Goal: Task Accomplishment & Management: Complete application form

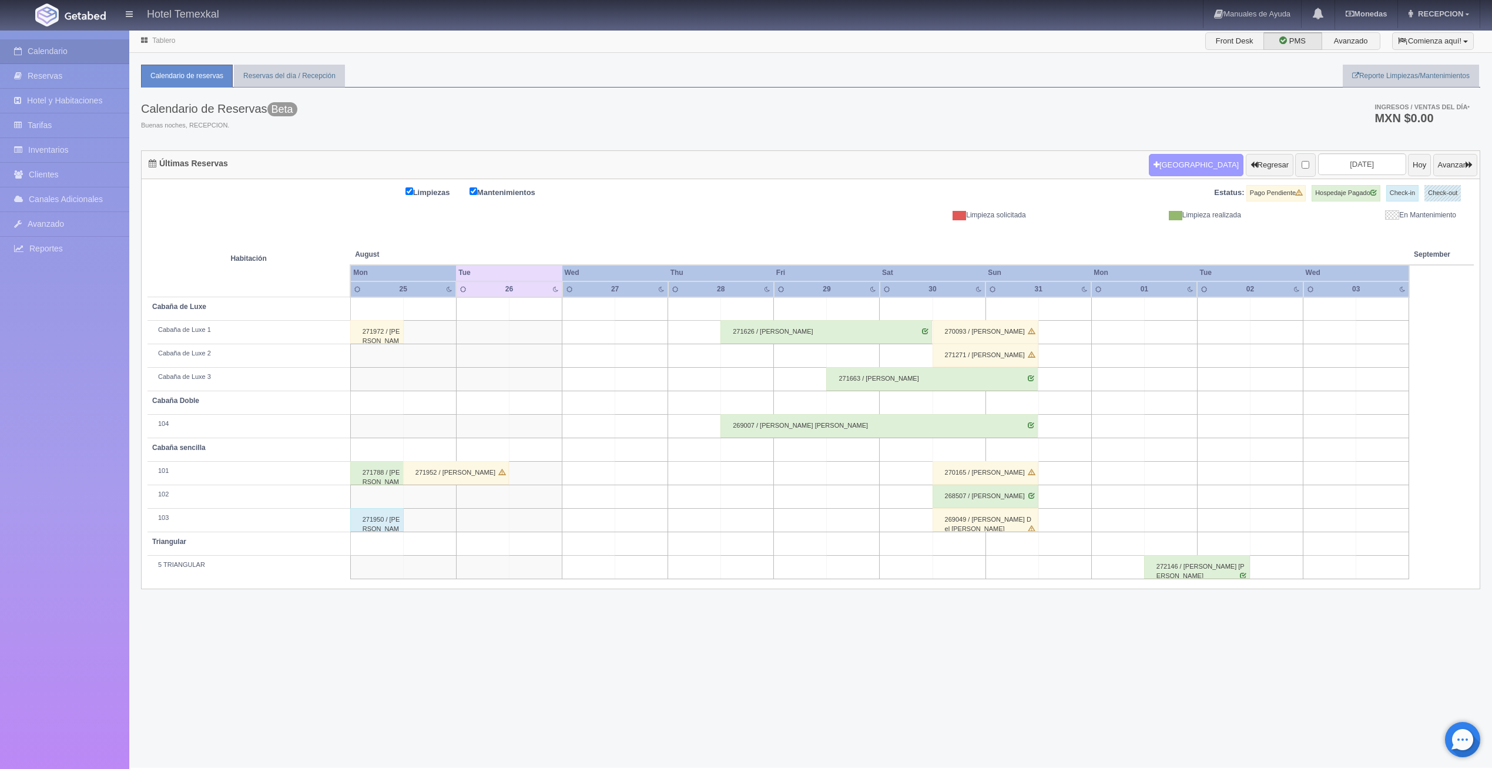
click at [1149, 171] on button "Nueva Reserva" at bounding box center [1196, 165] width 95 height 22
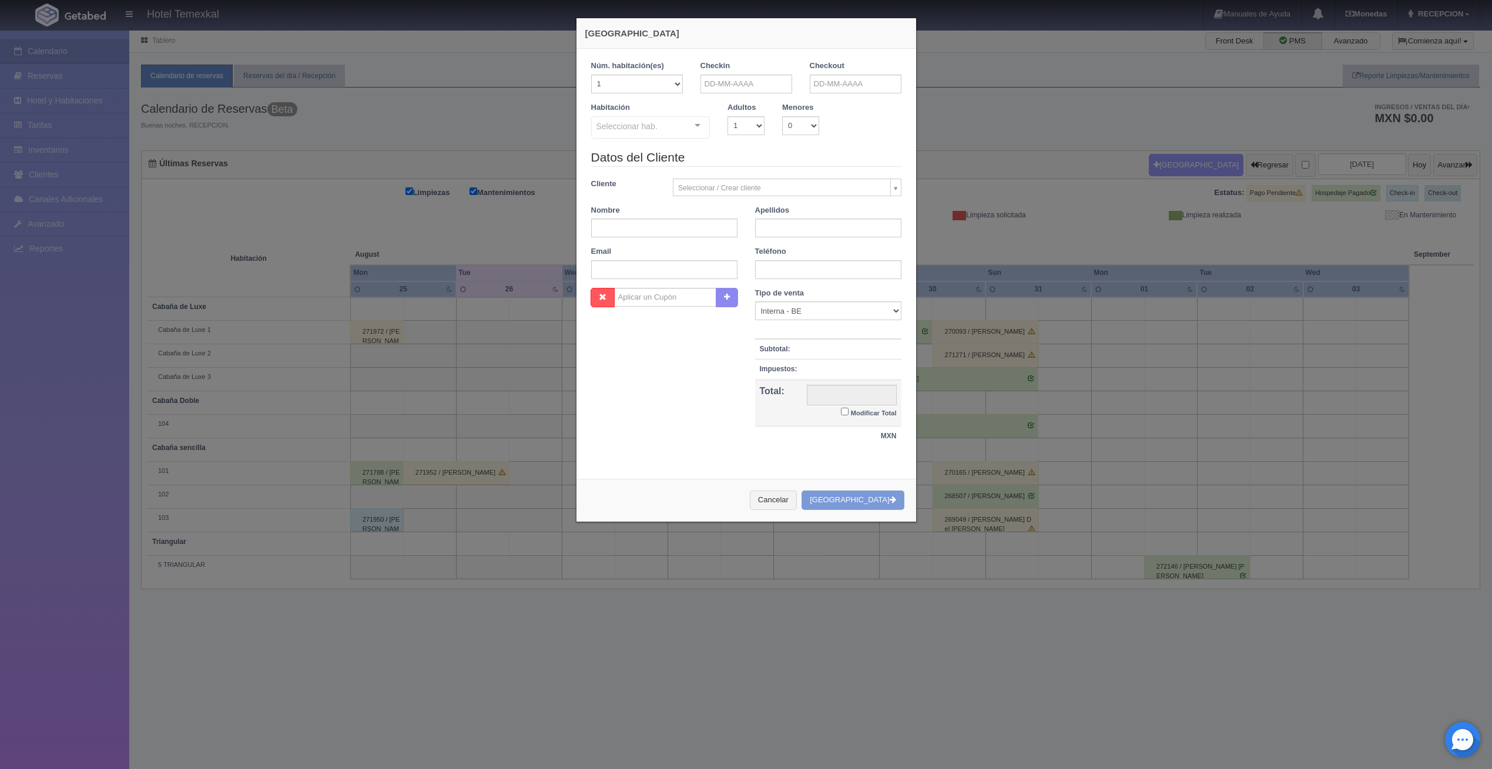
checkbox input "false"
click at [774, 93] on div "Checkin" at bounding box center [745, 82] width 109 height 42
click at [773, 93] on div "Checkin" at bounding box center [745, 82] width 109 height 42
click at [772, 92] on body "Hotel Temexkal Manuales de Ayuda Actualizaciones recientes [GEOGRAPHIC_DATA] Ti…" at bounding box center [746, 398] width 1492 height 738
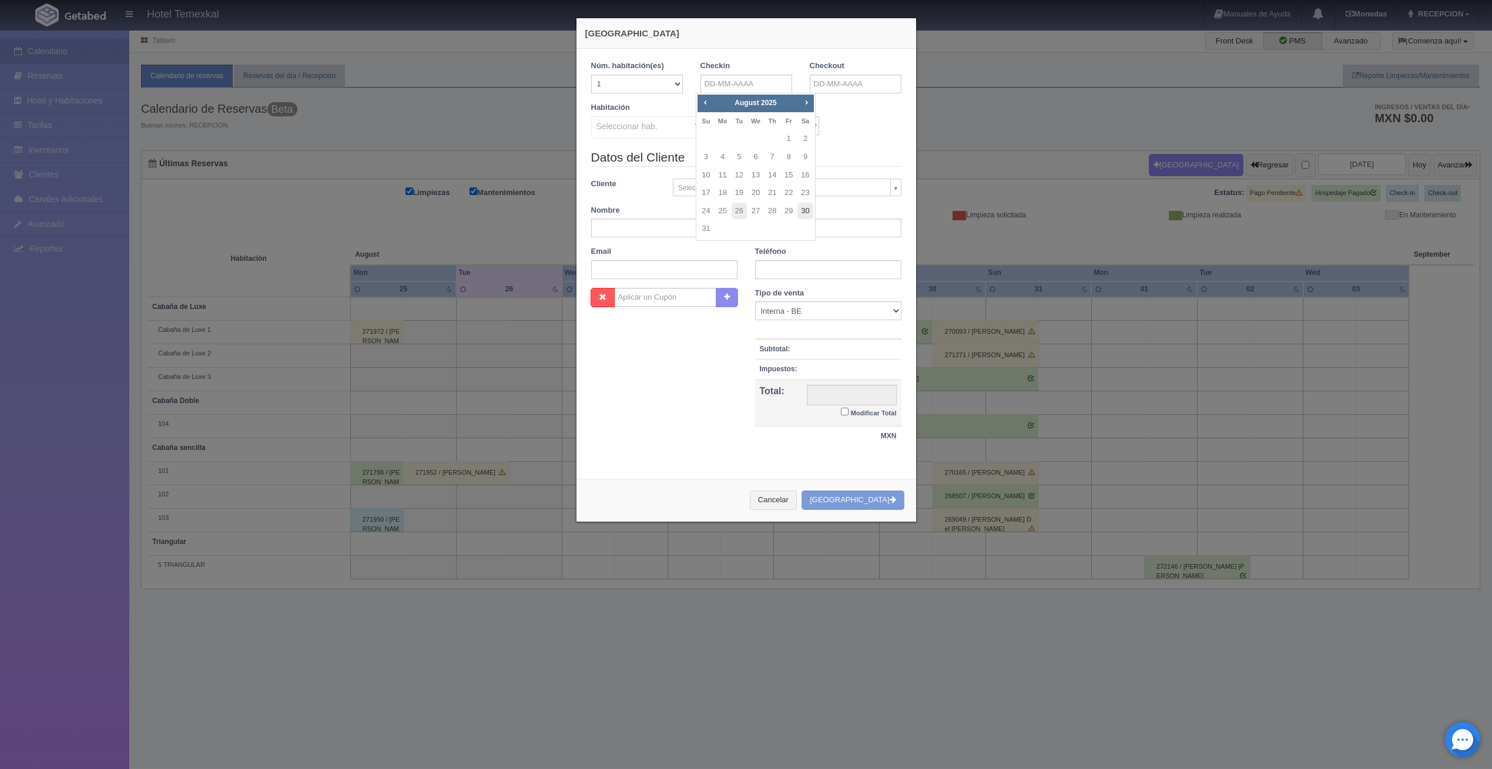
click at [805, 207] on link "30" at bounding box center [804, 211] width 15 height 17
type input "30-08-2025"
checkbox input "false"
click at [823, 76] on input "text" at bounding box center [856, 84] width 92 height 19
click at [814, 106] on span "Prev" at bounding box center [814, 102] width 9 height 9
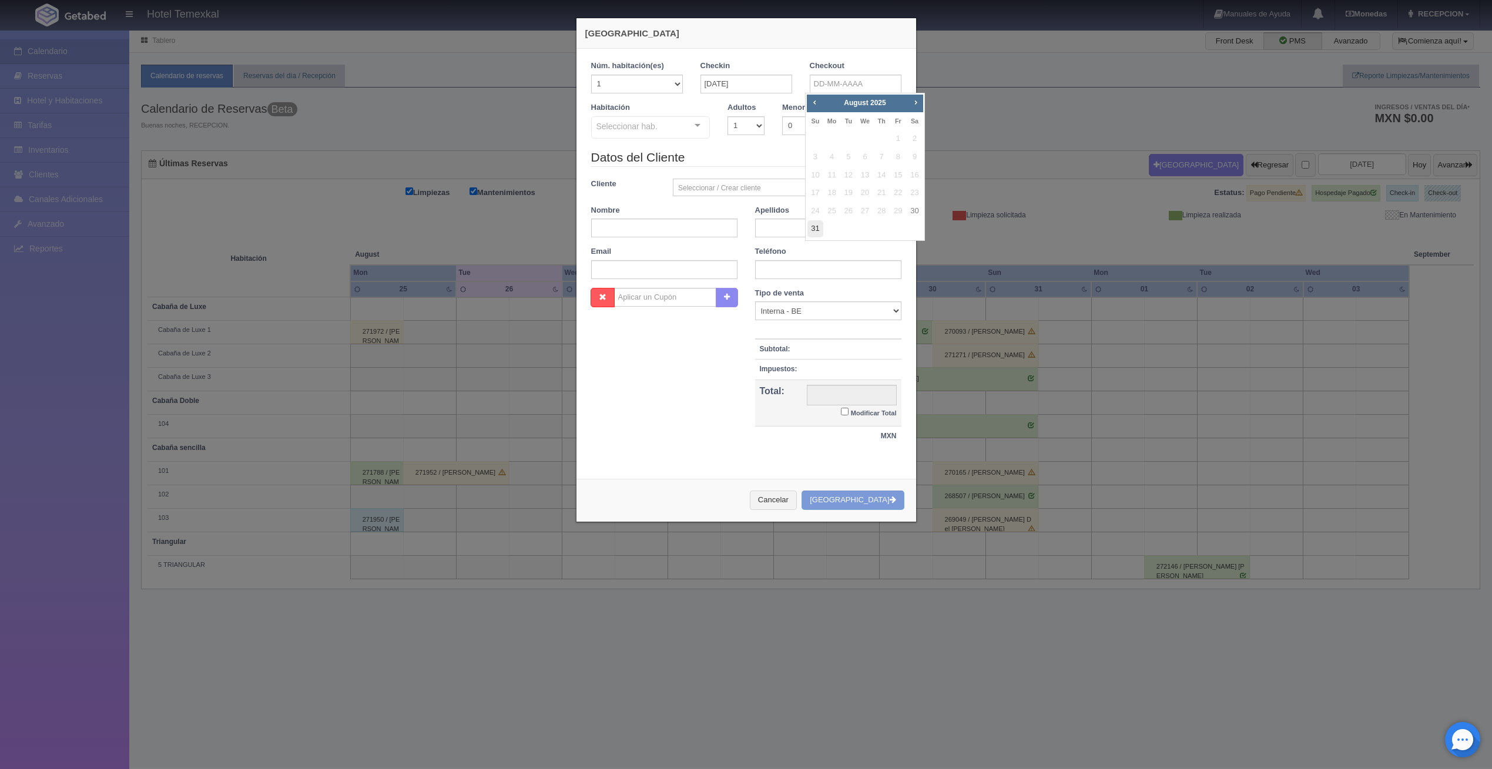
click at [817, 229] on link "31" at bounding box center [814, 228] width 15 height 17
type input "31-08-2025"
click at [672, 127] on div "Seleccionar hab." at bounding box center [650, 127] width 119 height 22
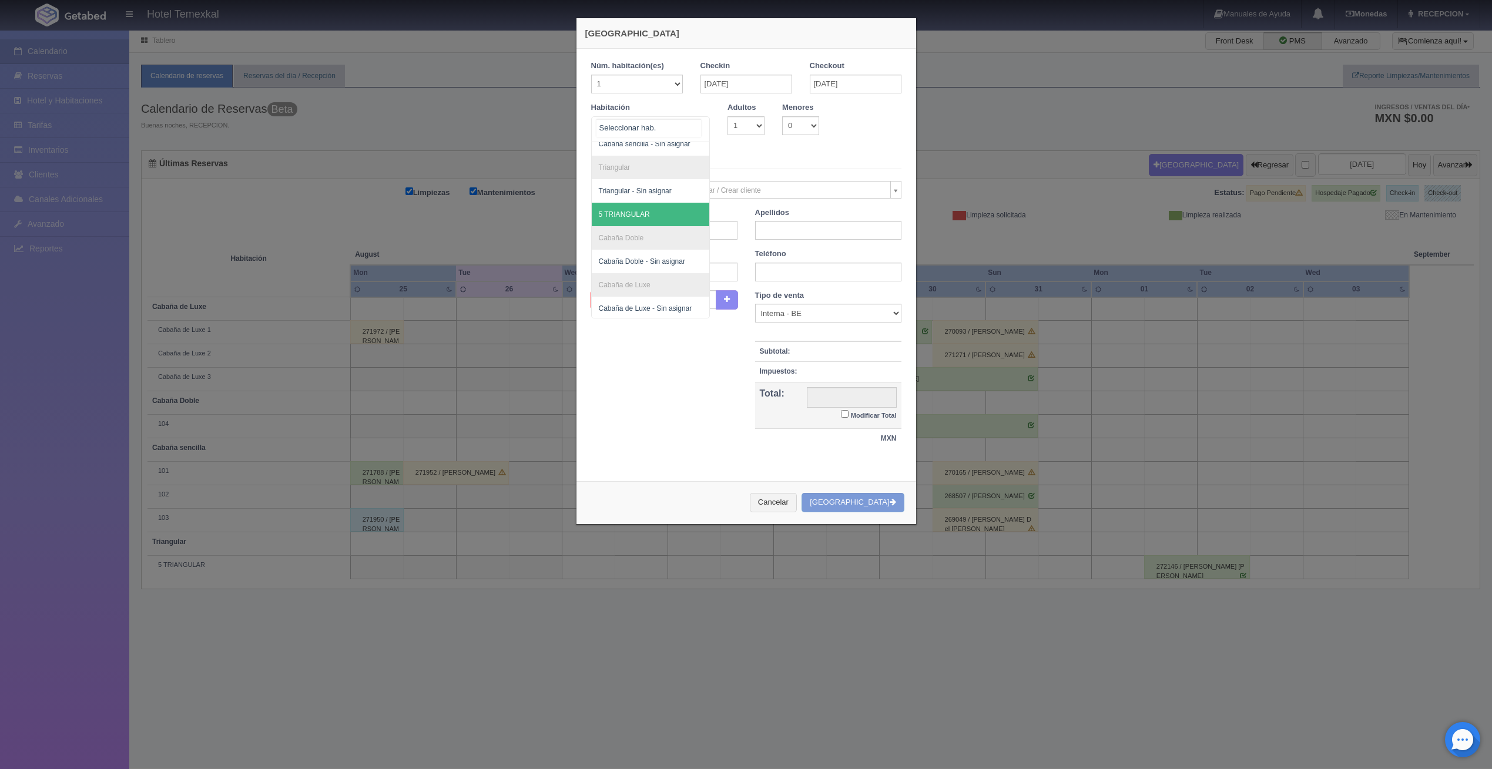
scroll to position [36, 0]
click at [626, 210] on span "5 TRIANGULAR" at bounding box center [624, 212] width 51 height 8
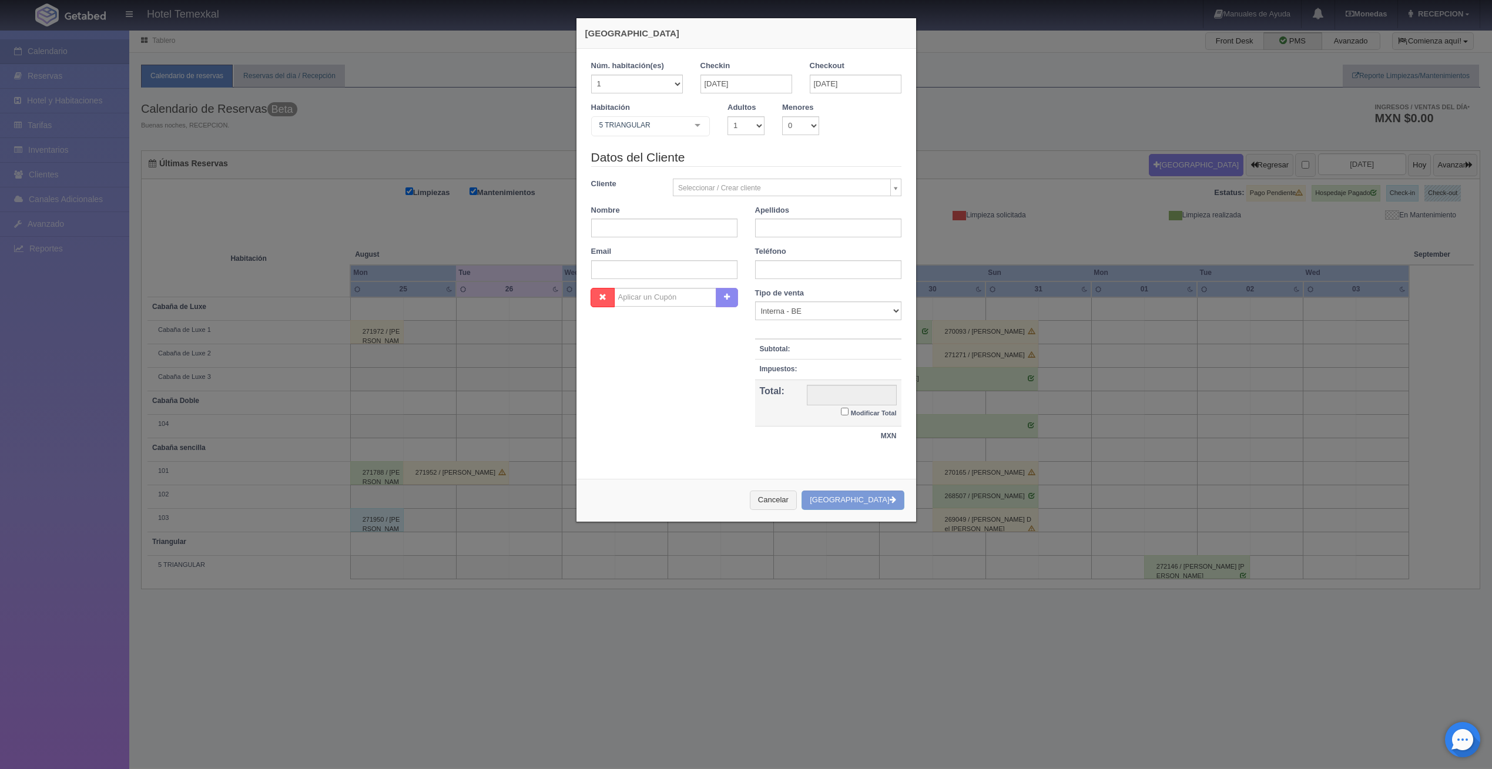
checkbox input "false"
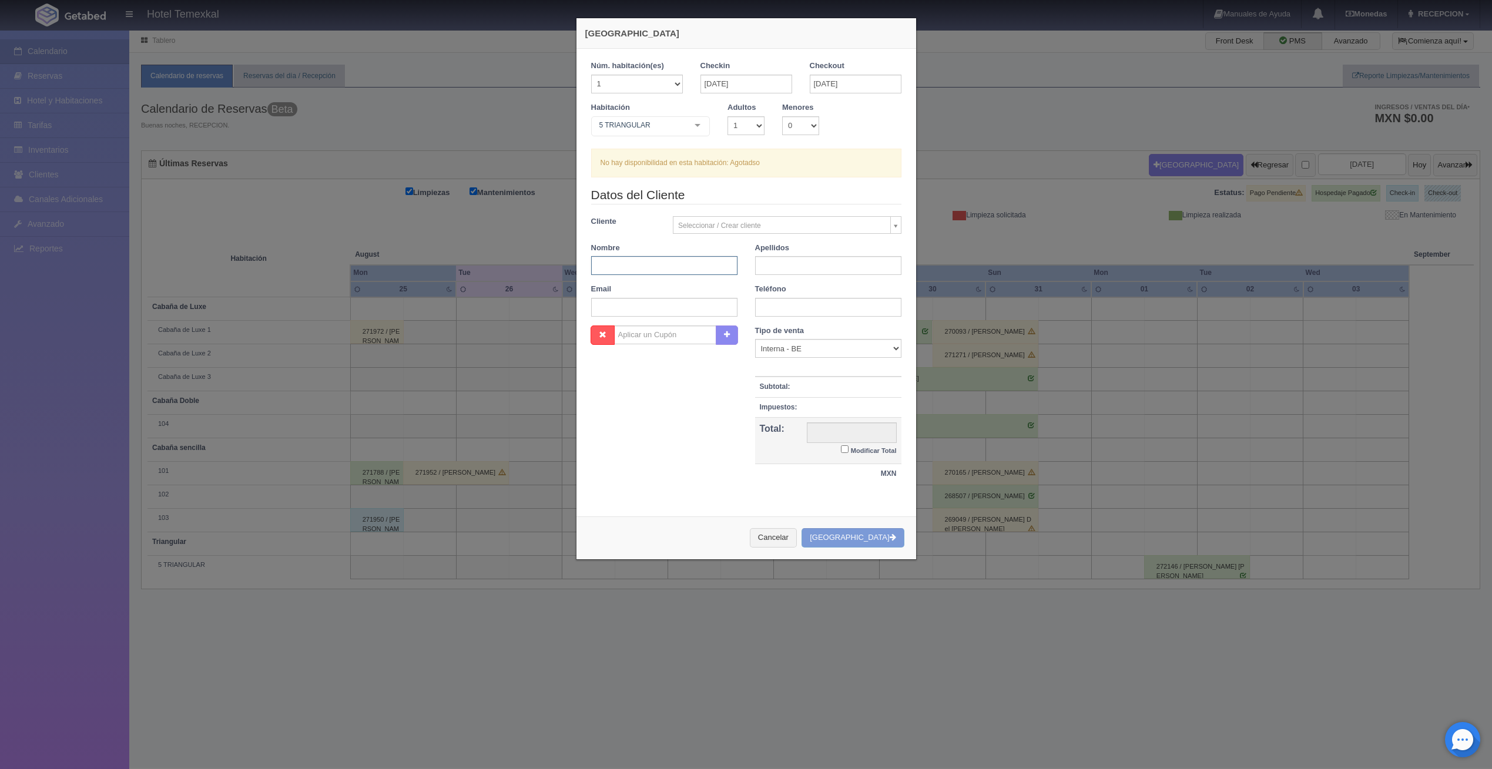
drag, startPoint x: 641, startPoint y: 254, endPoint x: 641, endPoint y: 262, distance: 8.2
click at [641, 256] on input "text" at bounding box center [664, 265] width 146 height 19
click at [797, 543] on button "Cancelar" at bounding box center [773, 537] width 47 height 19
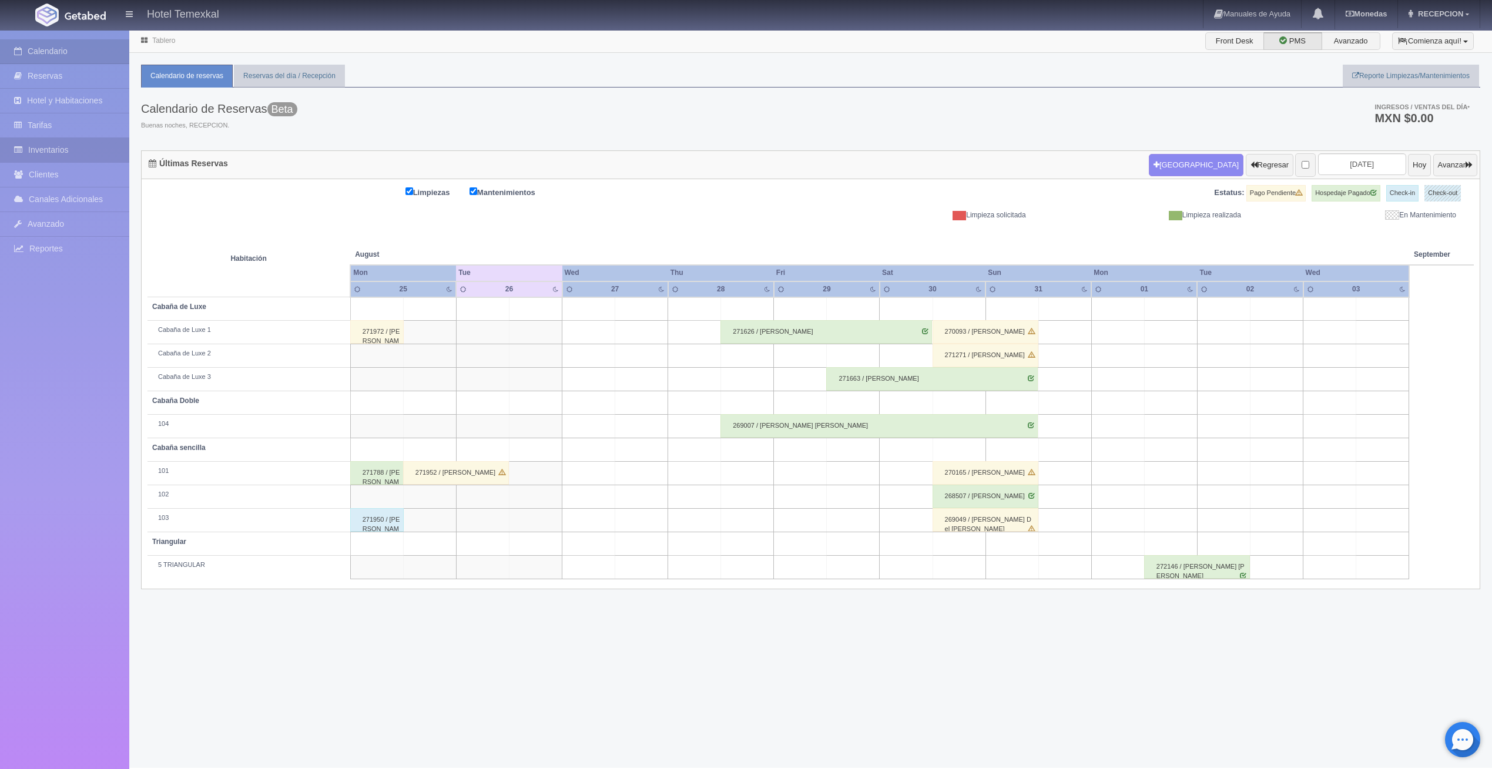
click at [51, 156] on link "Inventarios" at bounding box center [64, 150] width 129 height 24
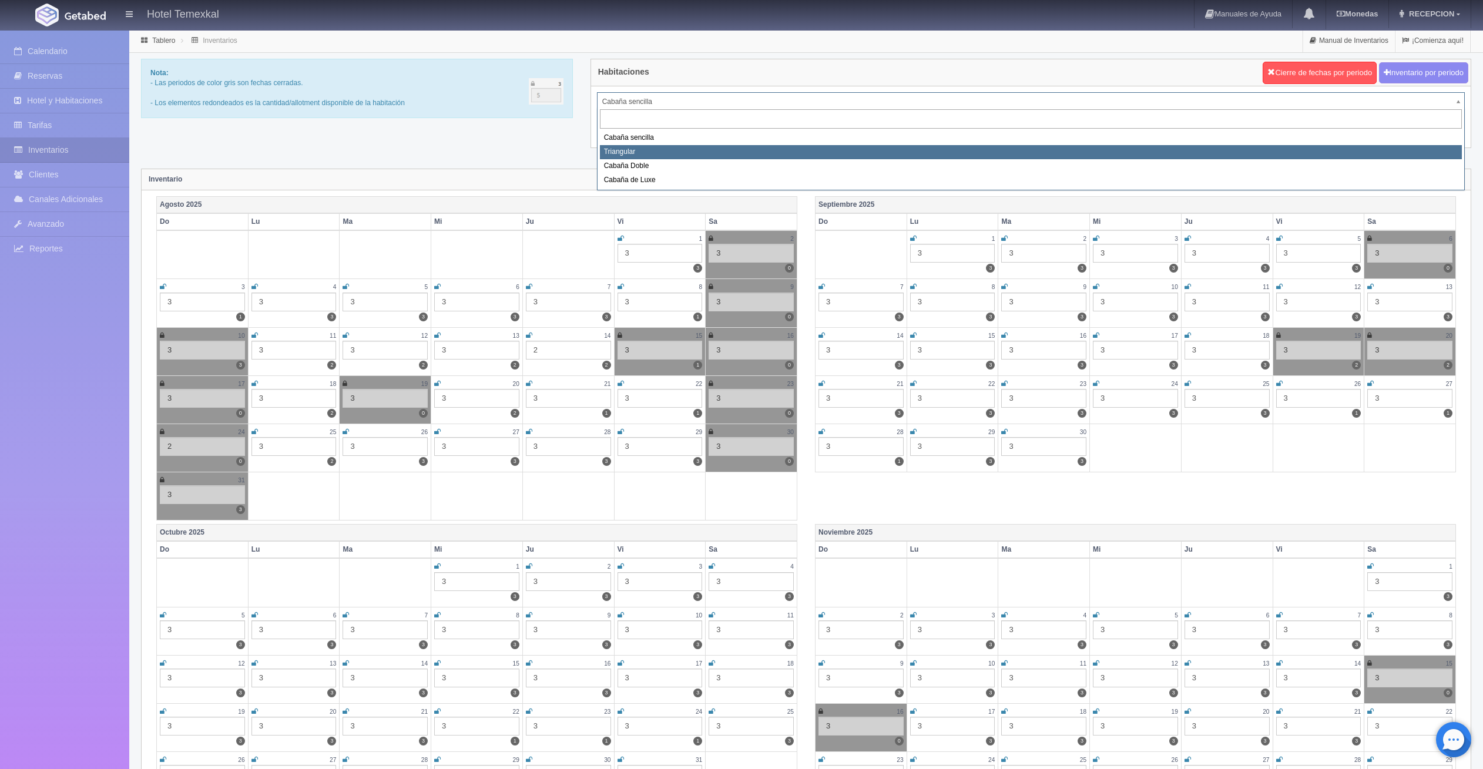
select select "2119"
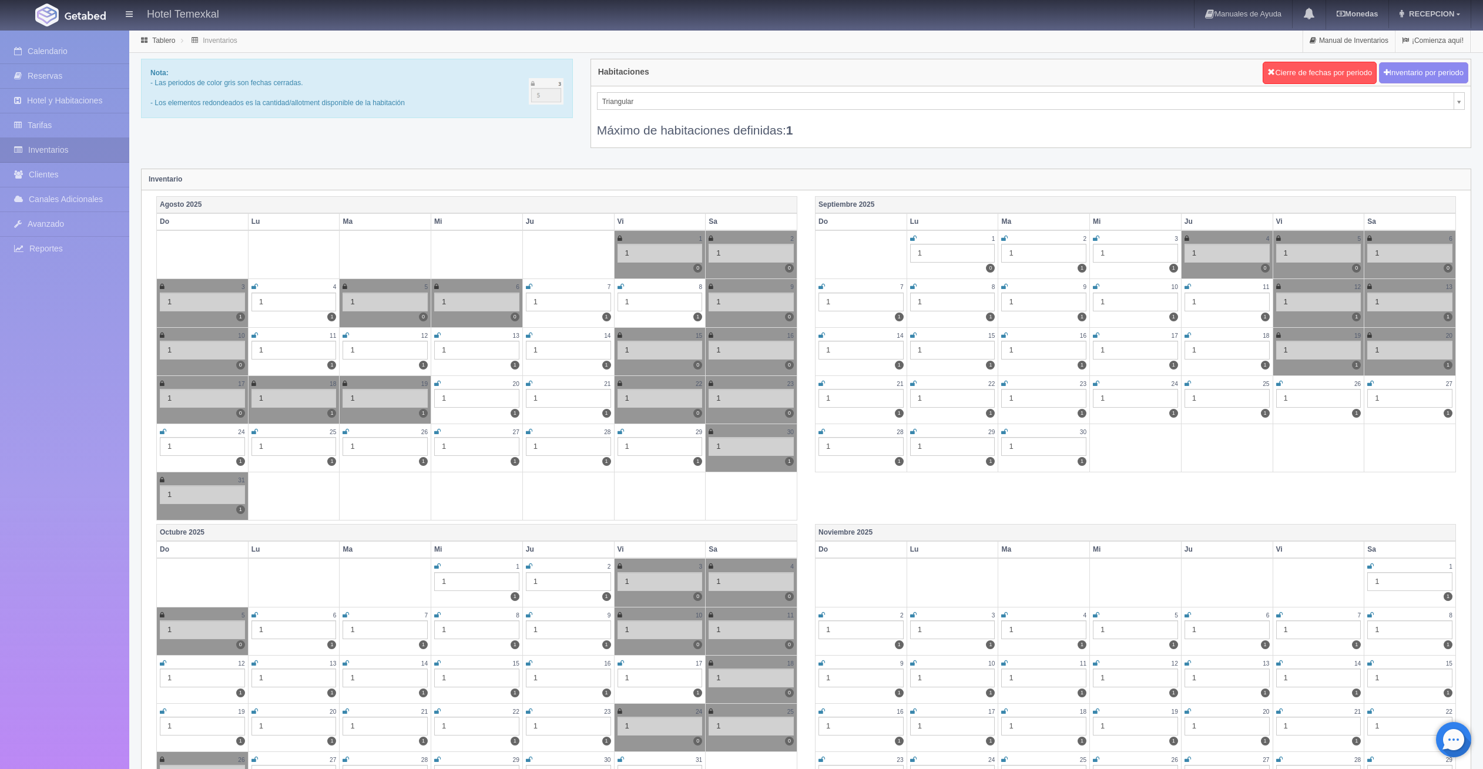
click at [711, 431] on icon at bounding box center [710, 431] width 5 height 7
click at [65, 52] on link "Calendario" at bounding box center [64, 51] width 129 height 24
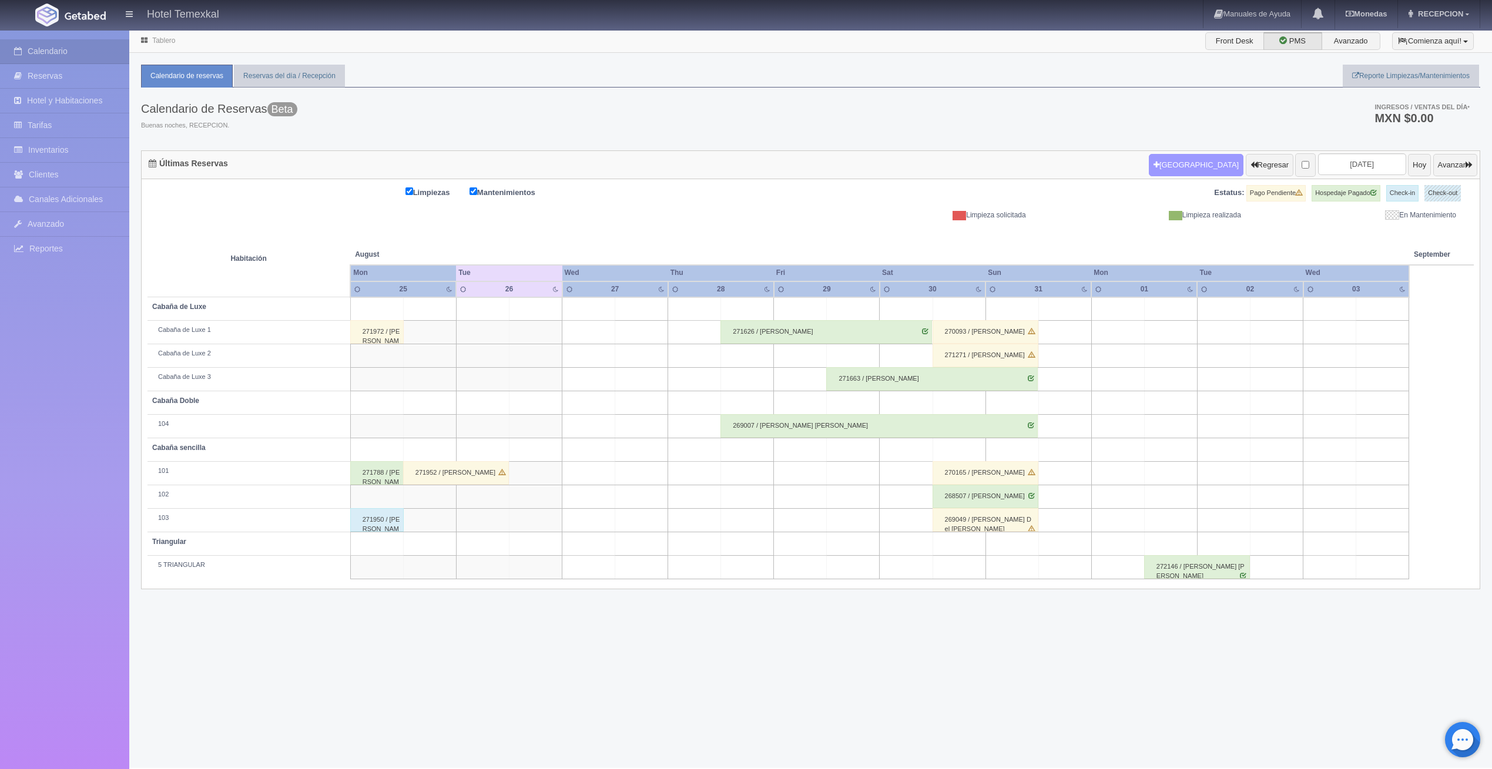
click at [1166, 160] on button "Nueva Reserva" at bounding box center [1196, 165] width 95 height 22
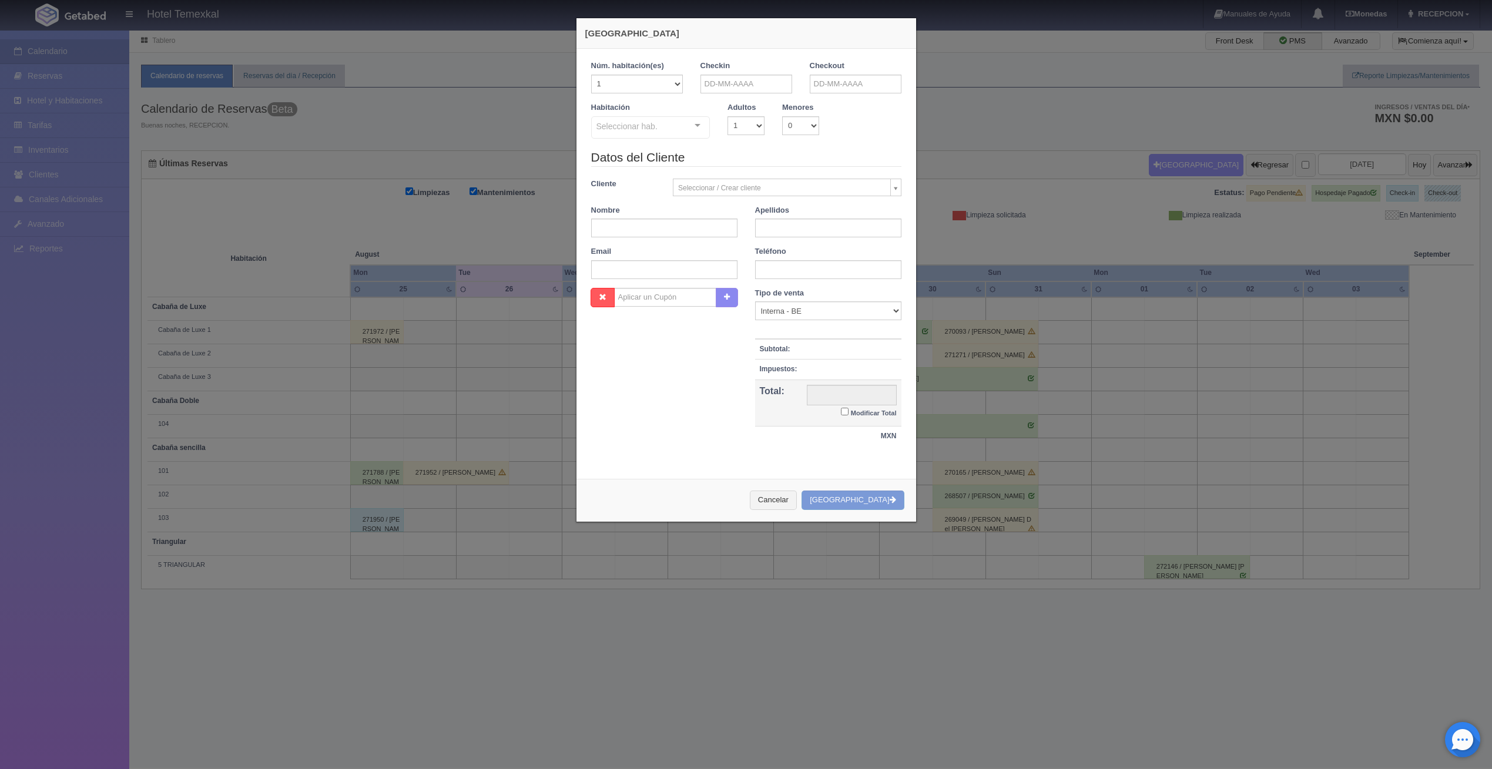
checkbox input "false"
click at [713, 83] on input "text" at bounding box center [746, 84] width 92 height 19
click at [804, 209] on link "30" at bounding box center [804, 211] width 15 height 17
type input "[DATE]"
checkbox input "false"
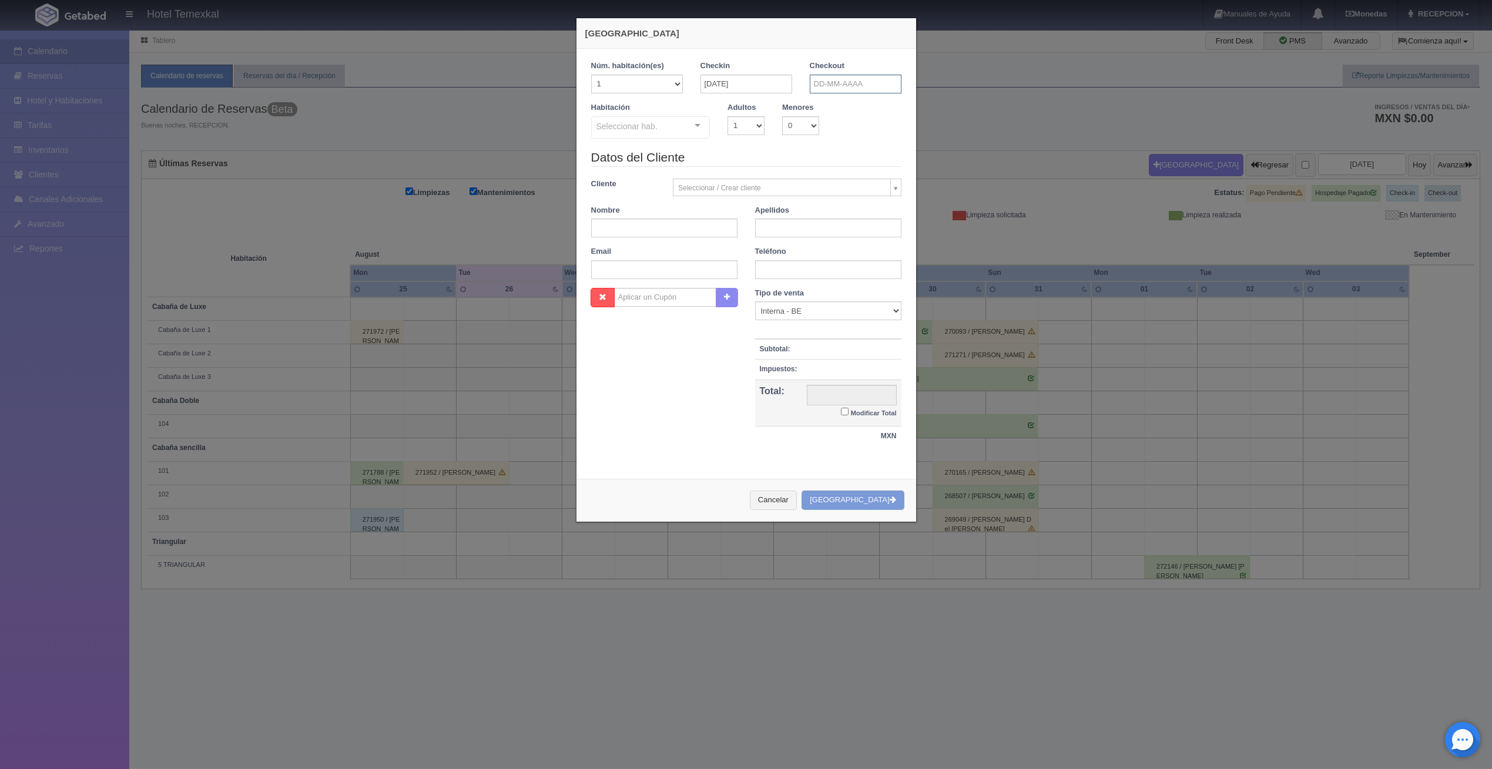
click at [826, 88] on input "text" at bounding box center [856, 84] width 92 height 19
click at [814, 102] on span "Prev" at bounding box center [814, 102] width 9 height 9
click at [817, 224] on link "31" at bounding box center [814, 228] width 15 height 17
type input "31-08-2025"
click at [669, 125] on div "Seleccionar hab." at bounding box center [650, 127] width 119 height 22
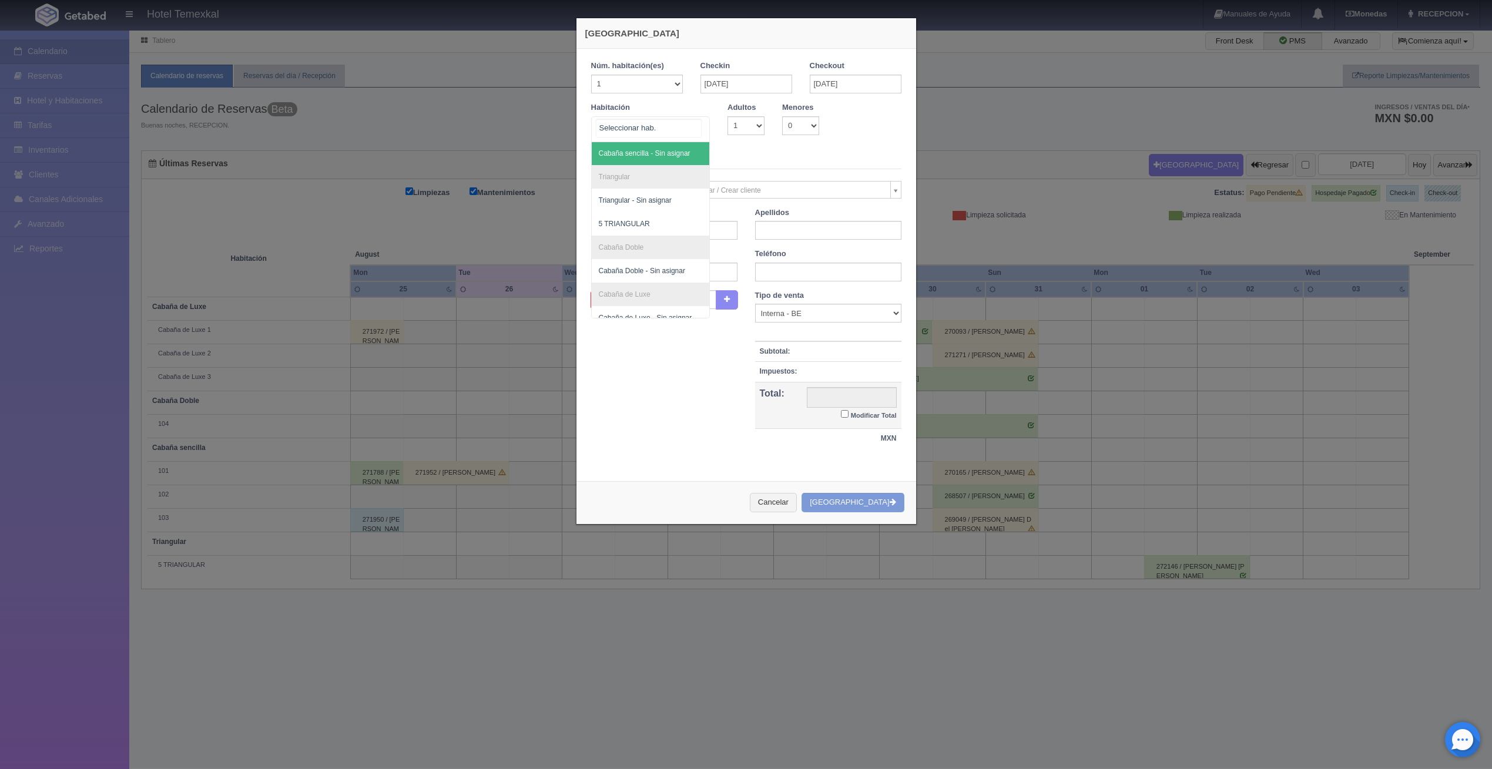
scroll to position [36, 0]
click at [641, 207] on span "5 TRIANGULAR" at bounding box center [651, 211] width 118 height 23
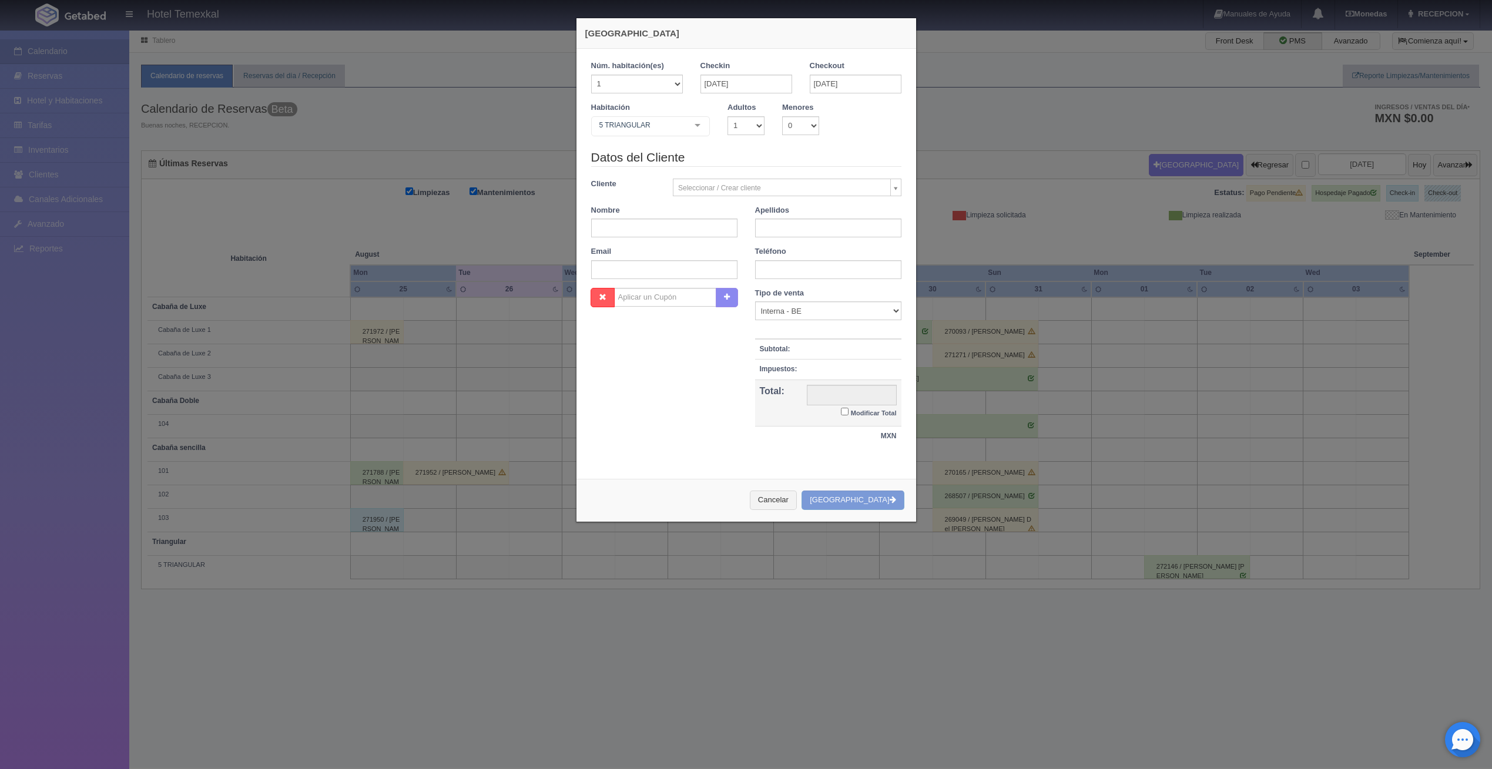
checkbox input "false"
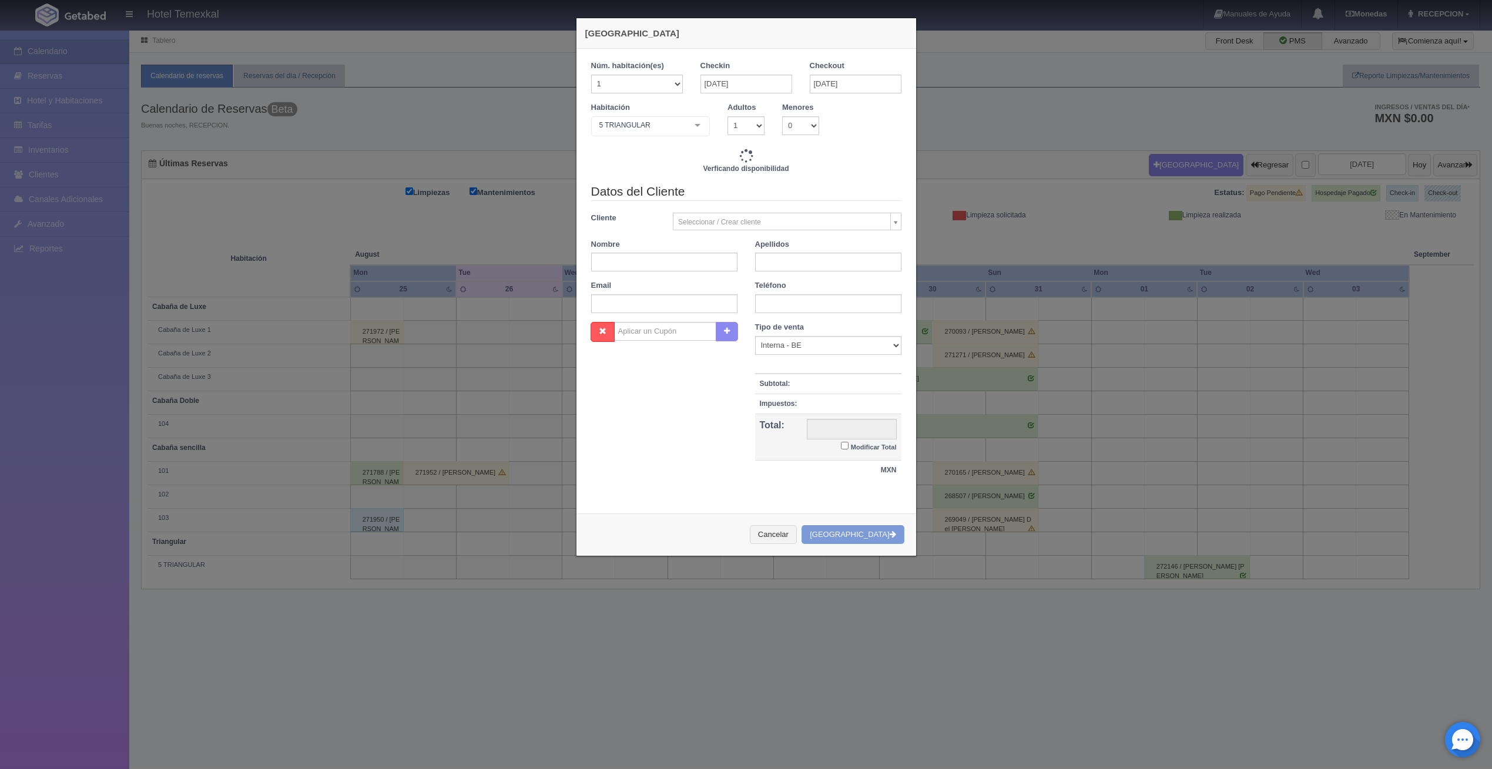
drag, startPoint x: 633, startPoint y: 223, endPoint x: 637, endPoint y: 233, distance: 11.1
click at [634, 224] on div "Cliente Seleccionar / Crear cliente Nuevo Cliente Aaron gil AARON GIL TORRES (G…" at bounding box center [746, 222] width 328 height 18
click at [639, 250] on div "Nombre" at bounding box center [664, 255] width 164 height 33
click at [639, 259] on input "text" at bounding box center [664, 262] width 146 height 19
type input "7000.00"
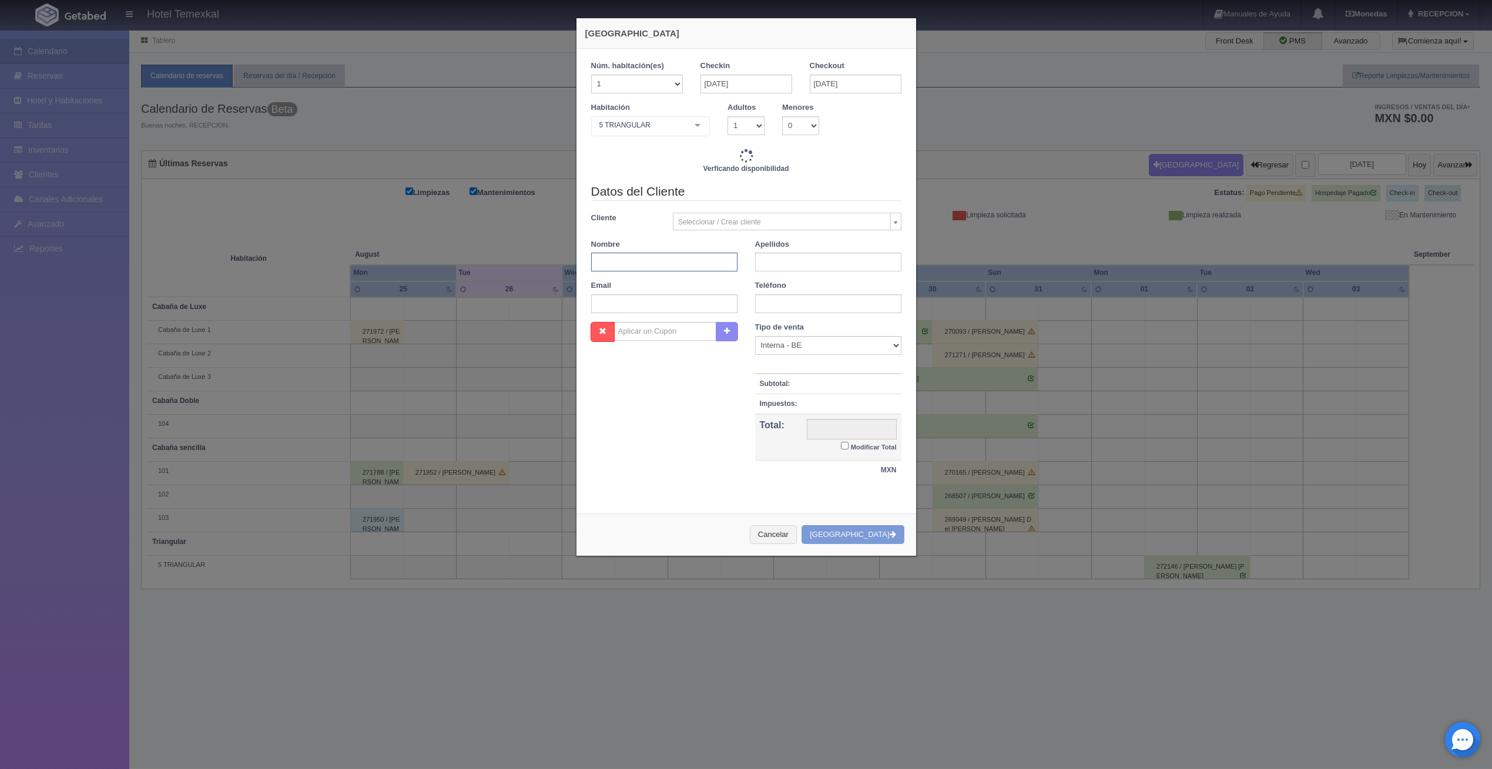
checkbox input "false"
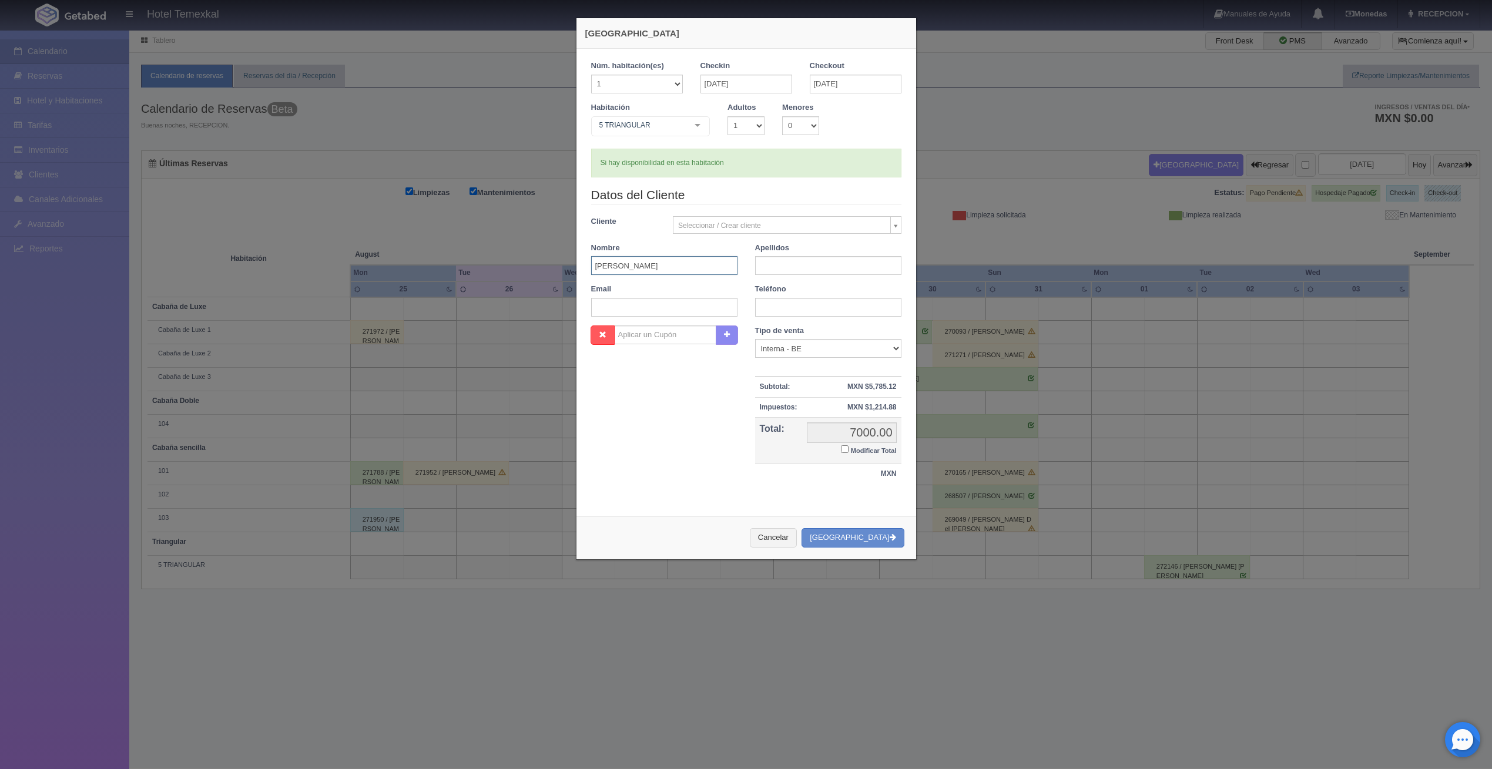
type input "MARCELA"
click at [768, 266] on input "text" at bounding box center [828, 265] width 146 height 19
type input "LOPEZ"
drag, startPoint x: 726, startPoint y: 375, endPoint x: 731, endPoint y: 380, distance: 6.2
click at [727, 377] on div "Nombre Cupón : Descuentos : Tipo de venta Correo Electronico Interna - BE Llama…" at bounding box center [746, 410] width 328 height 171
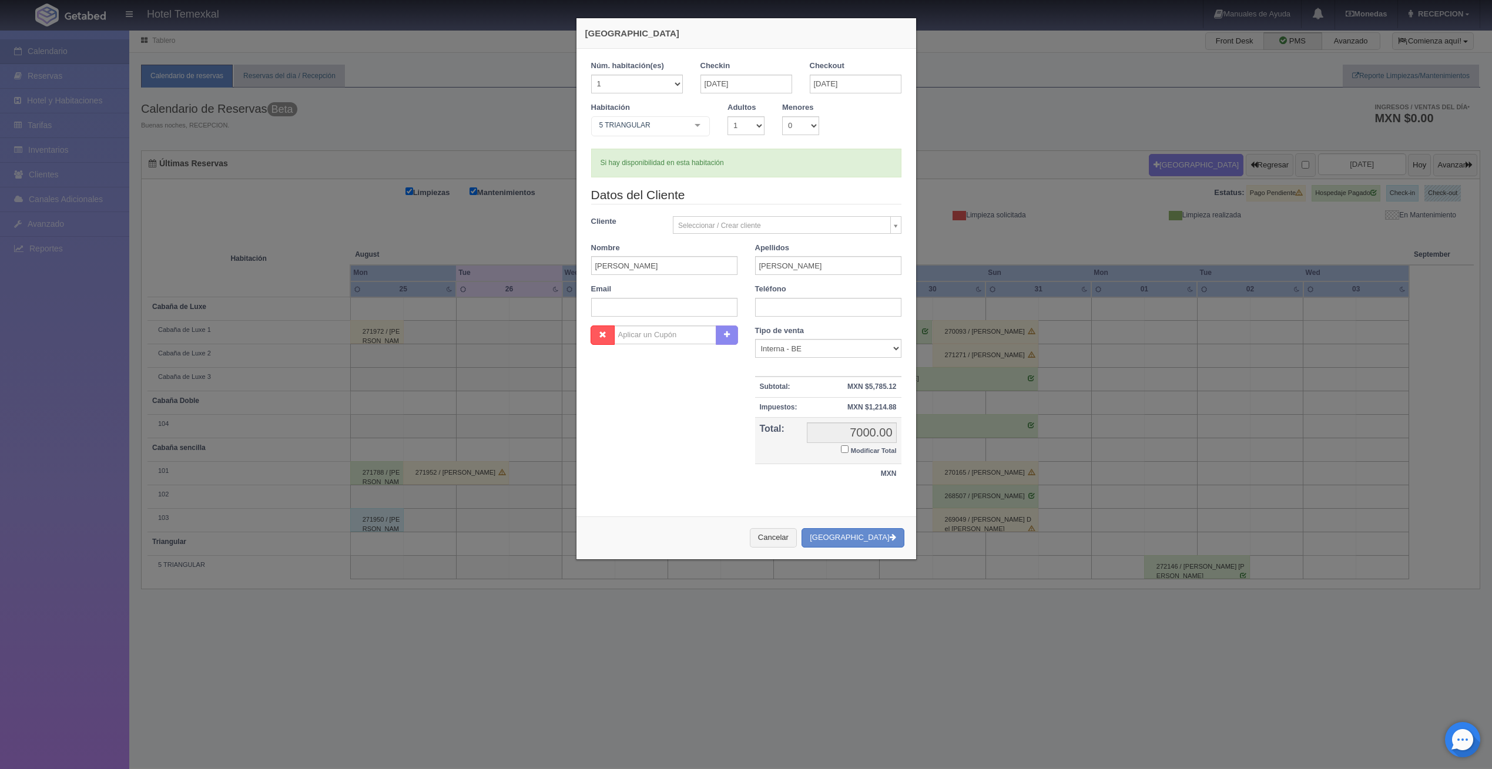
click at [841, 451] on input "Modificar Total" at bounding box center [845, 449] width 8 height 8
checkbox input "true"
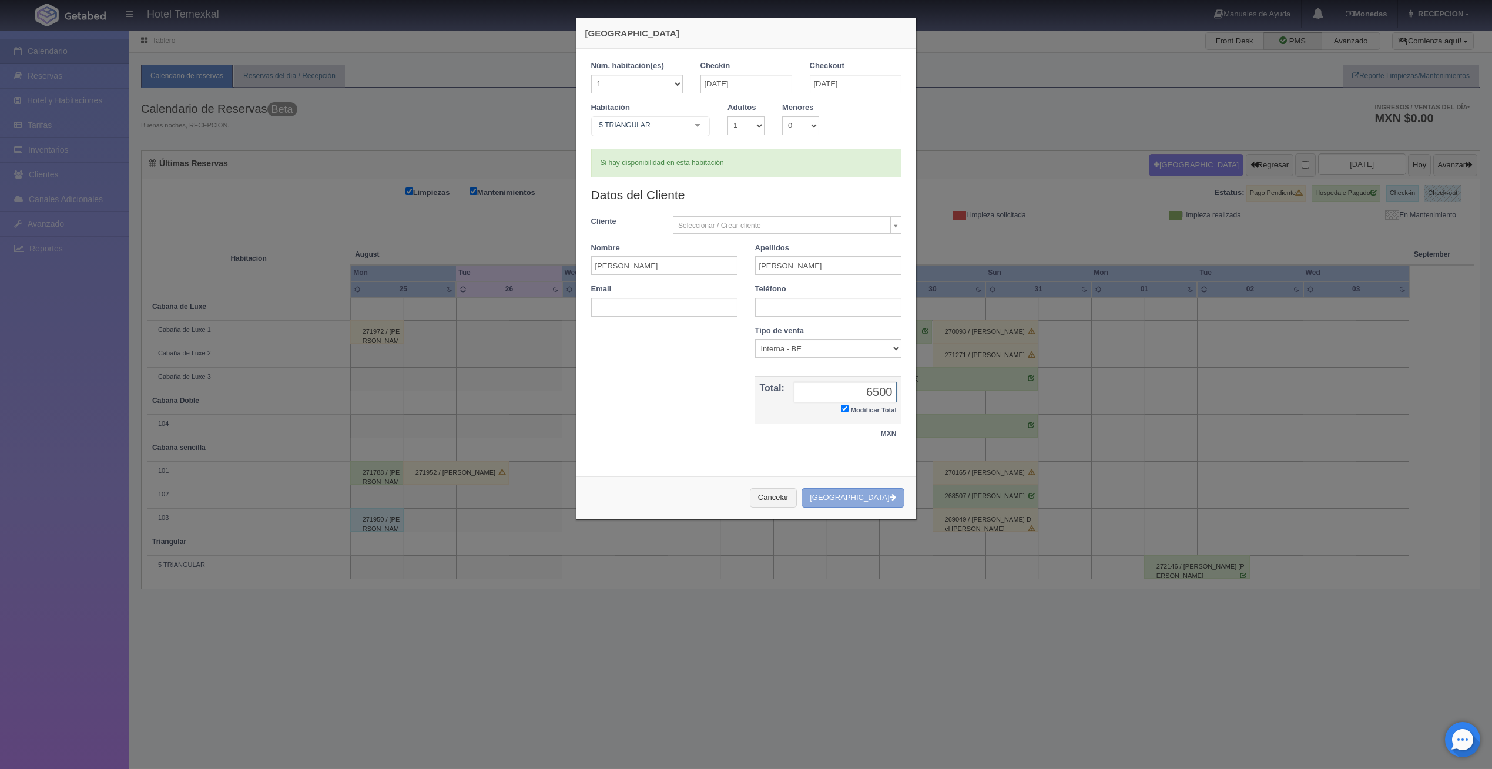
type input "6500"
click at [864, 493] on button "Crear Reserva" at bounding box center [852, 497] width 102 height 19
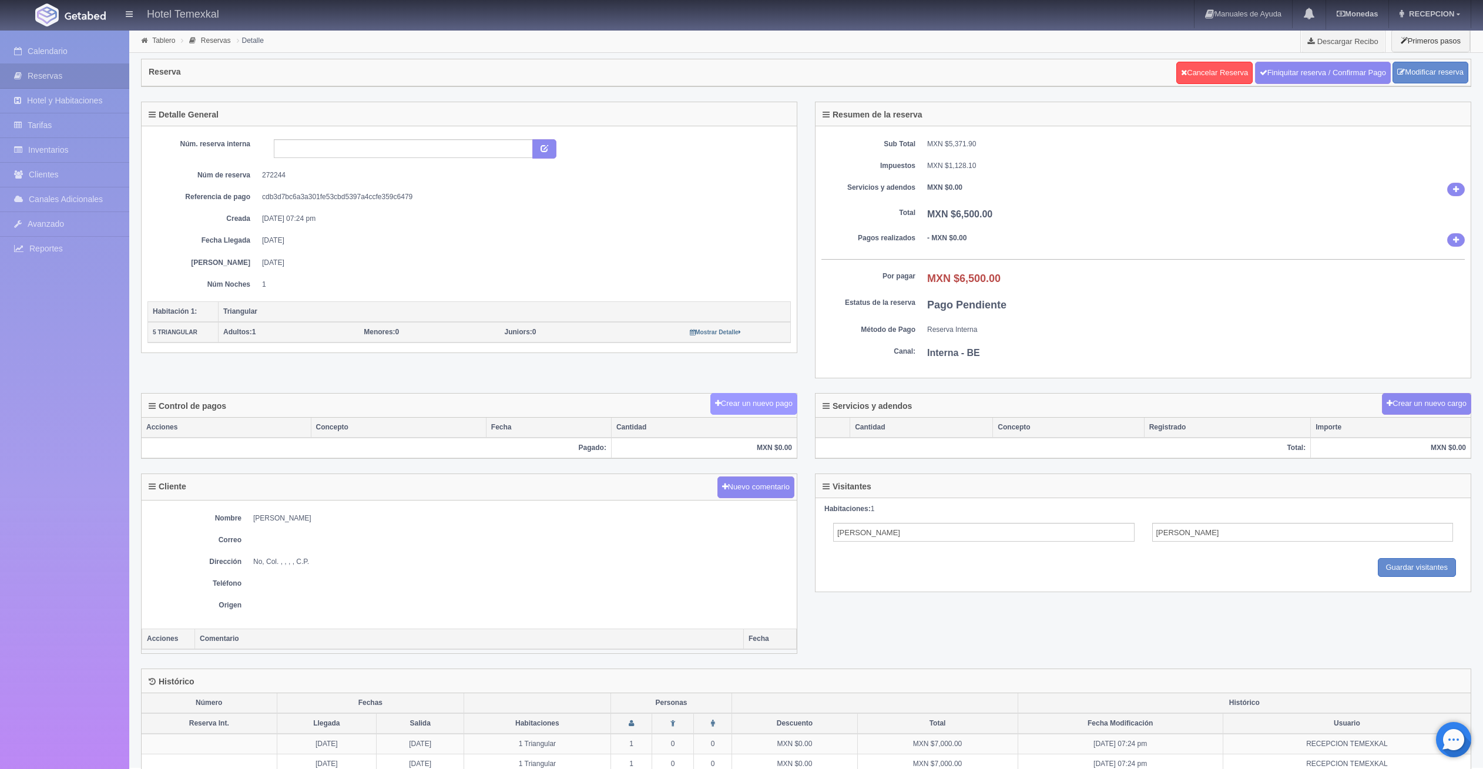
click at [779, 413] on button "Crear un nuevo pago" at bounding box center [753, 404] width 87 height 22
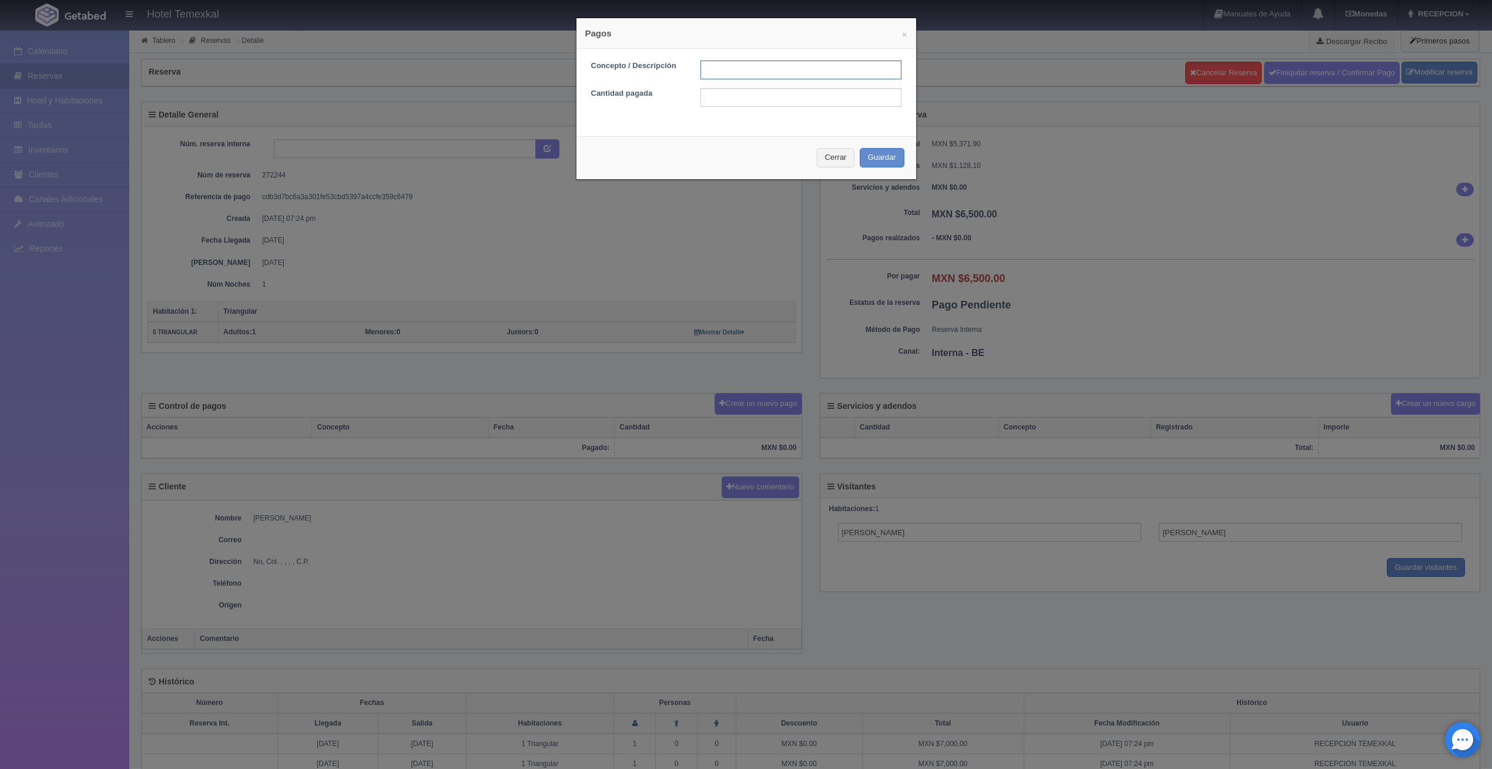
click at [713, 73] on input "text" at bounding box center [800, 70] width 201 height 19
type input "PRIMER ABONO"
click at [727, 100] on input "1500" at bounding box center [800, 97] width 201 height 19
type input "1"
type input "3250"
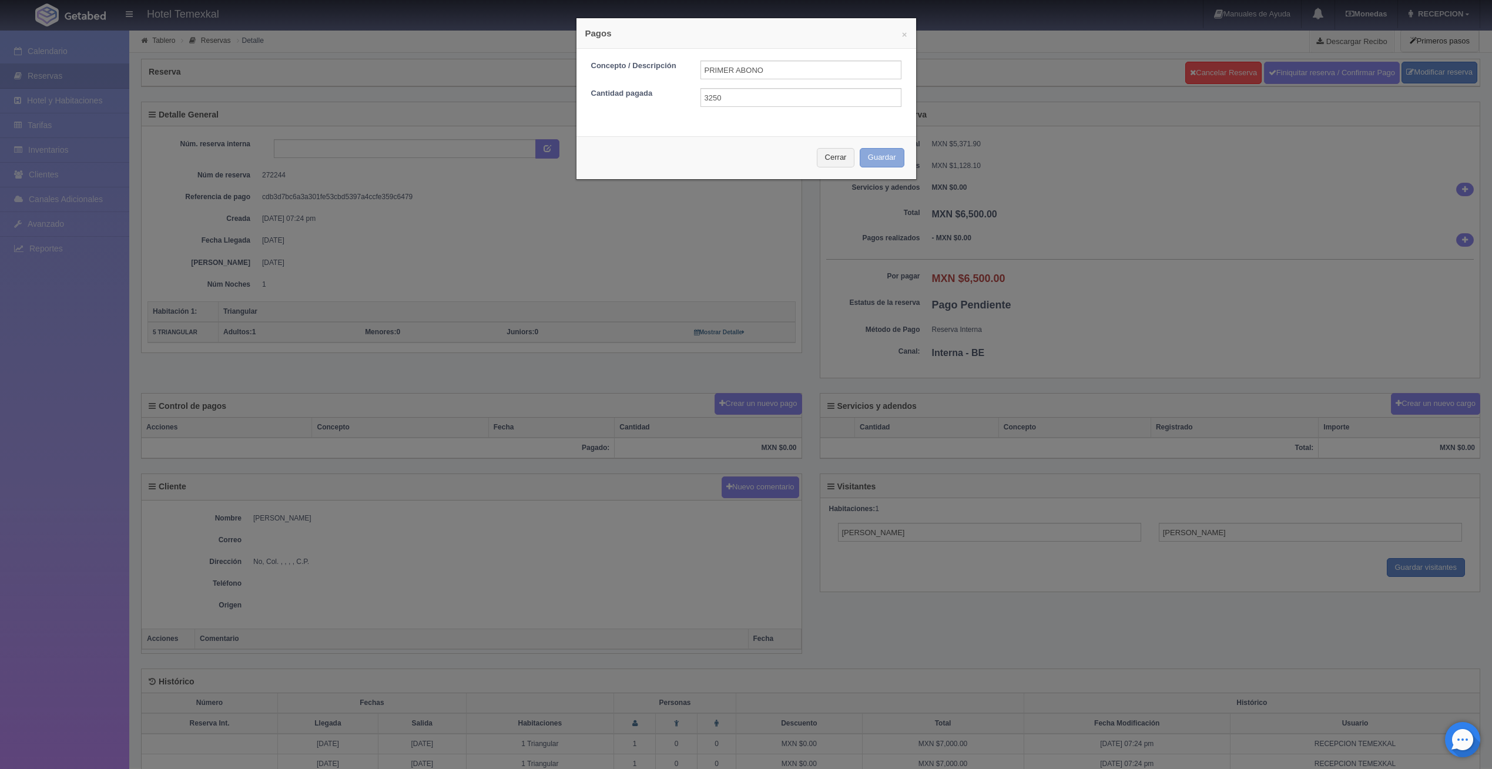
click at [866, 157] on button "Guardar" at bounding box center [881, 157] width 45 height 19
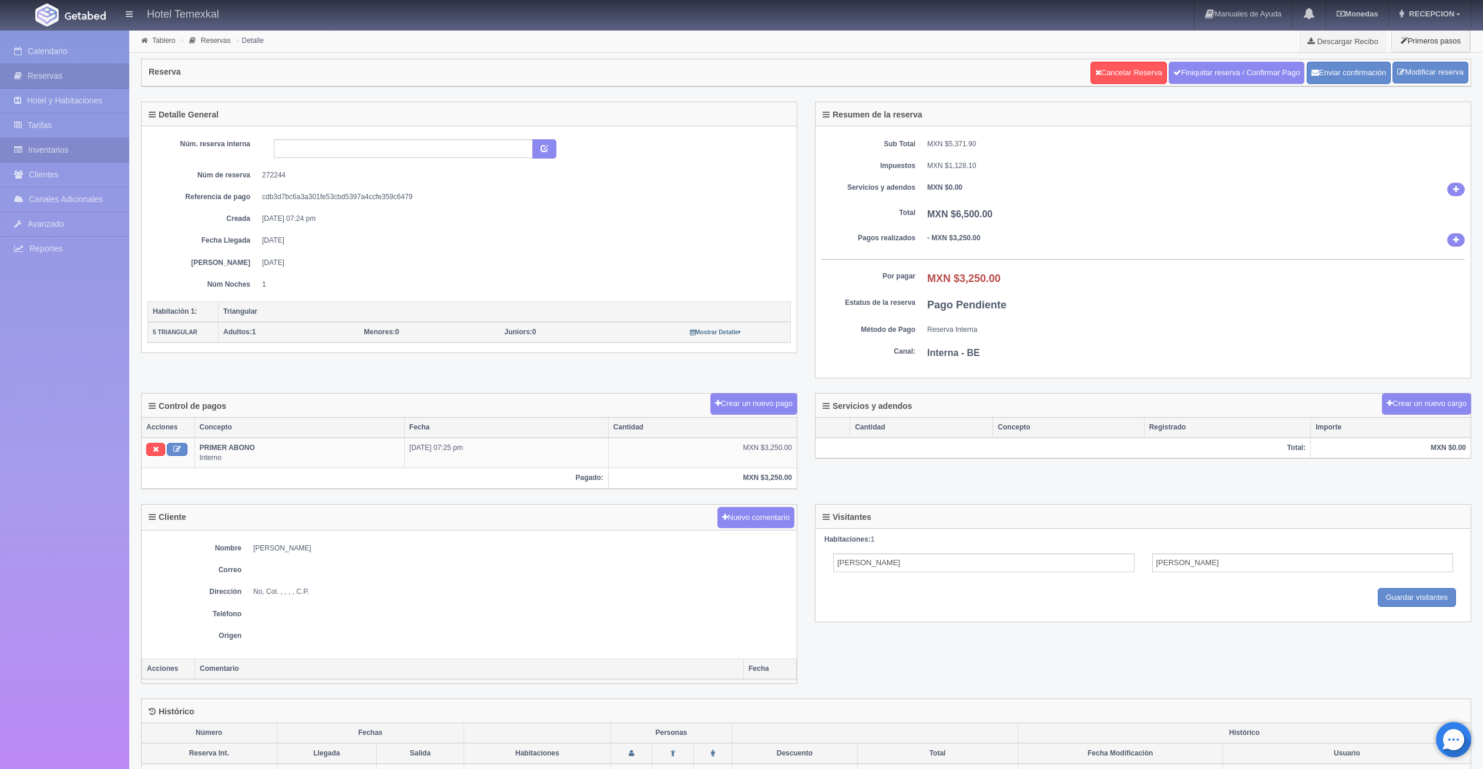
click at [47, 153] on link "Inventarios" at bounding box center [64, 150] width 129 height 24
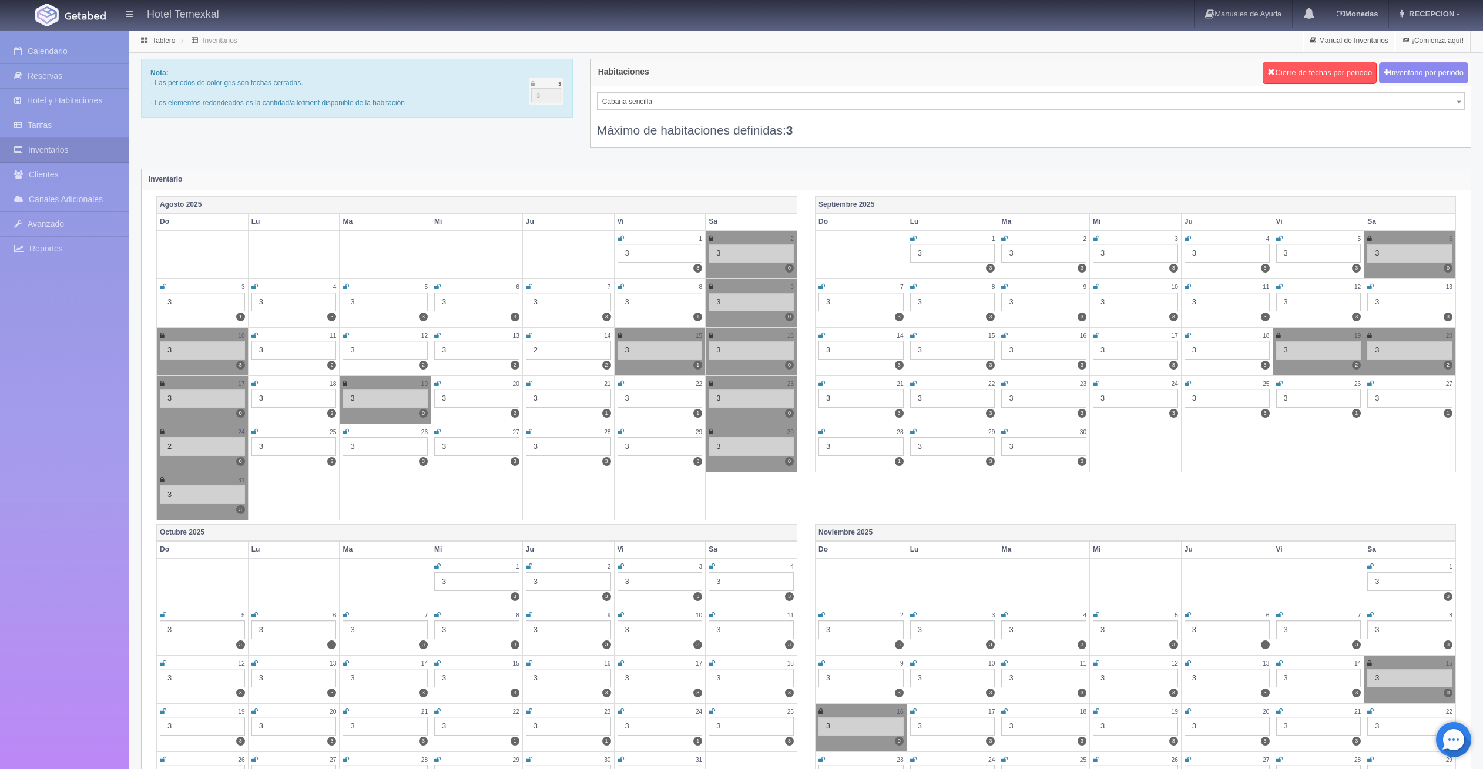
click at [679, 111] on div "Máximo de habitaciones definidas: 3" at bounding box center [1031, 124] width 868 height 29
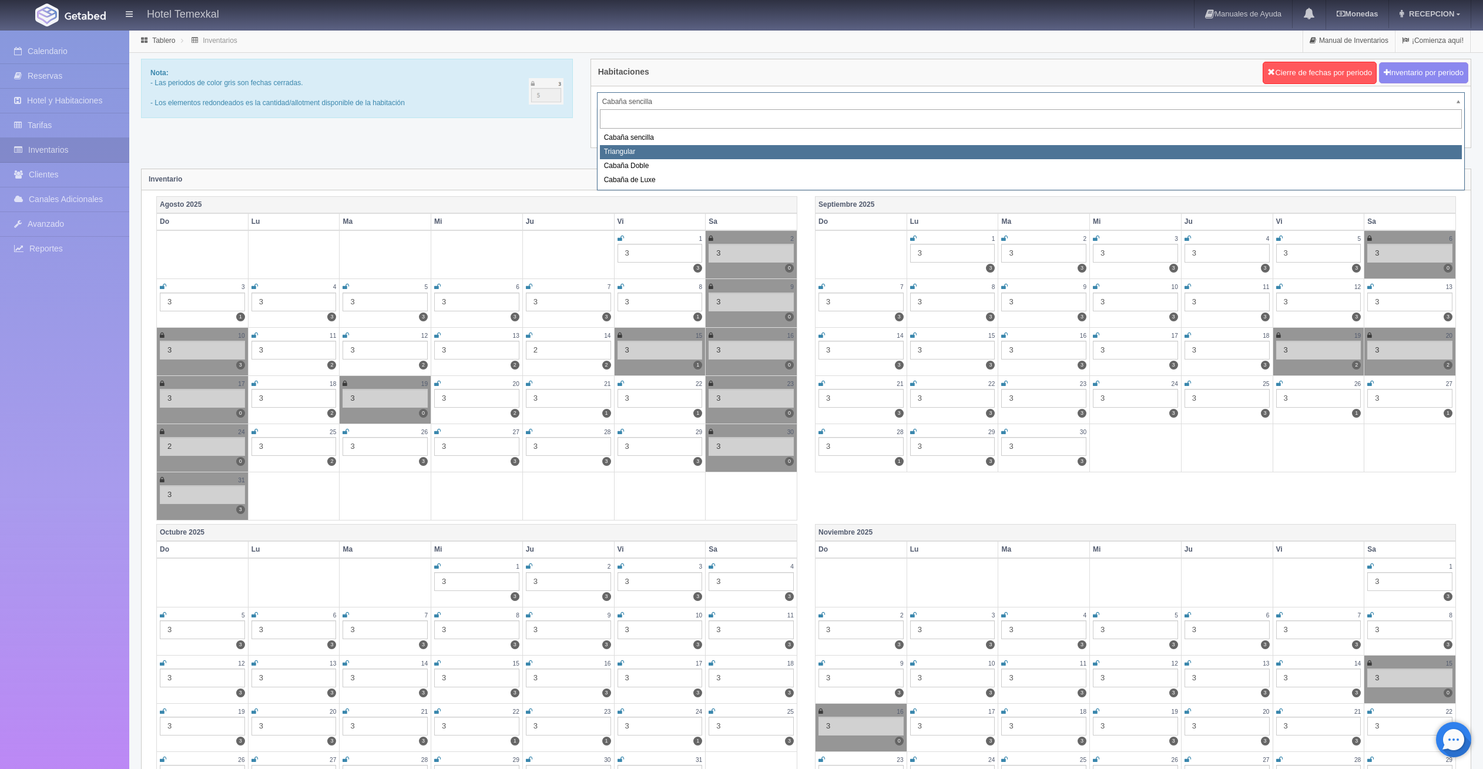
select select "2119"
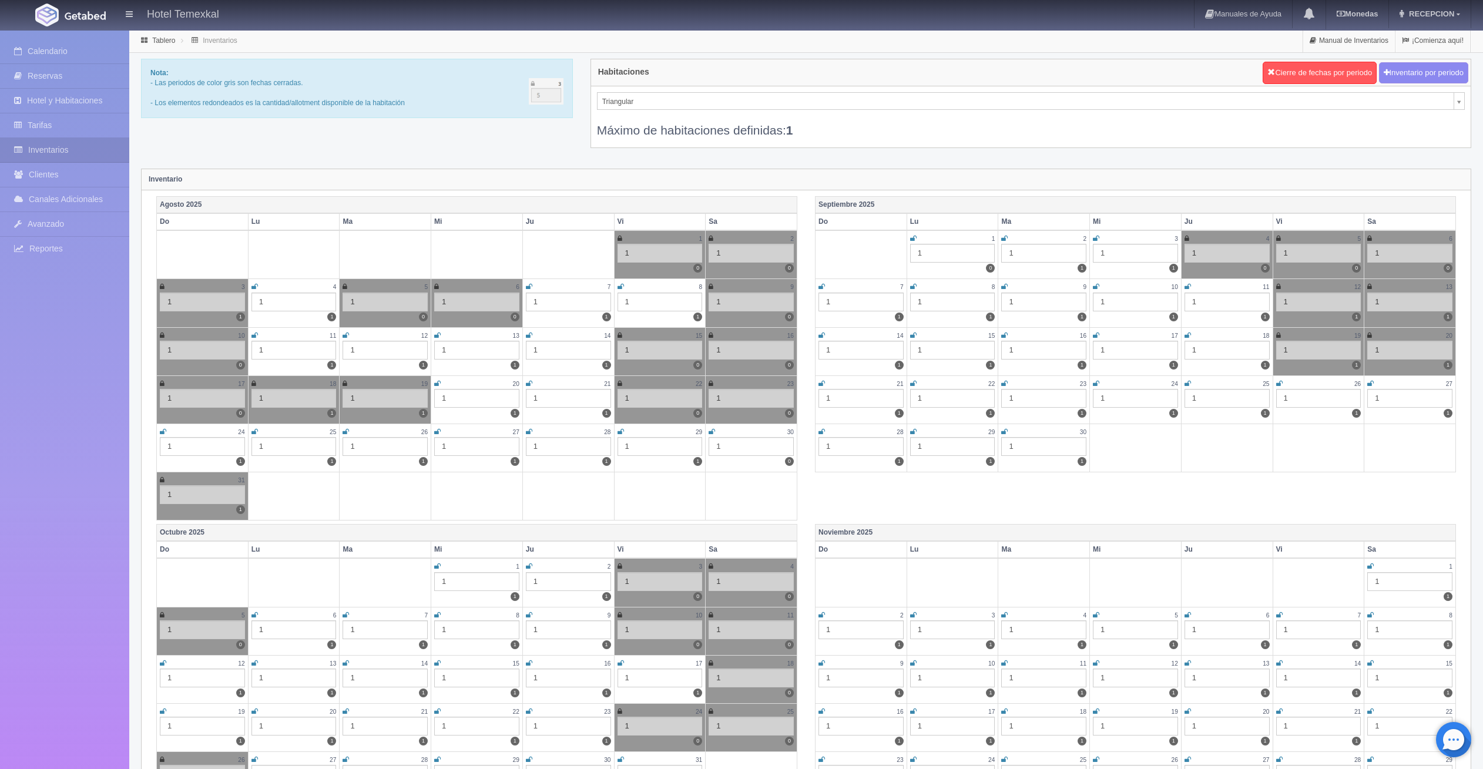
click at [709, 430] on icon at bounding box center [711, 431] width 6 height 7
click at [910, 239] on icon at bounding box center [913, 238] width 6 height 7
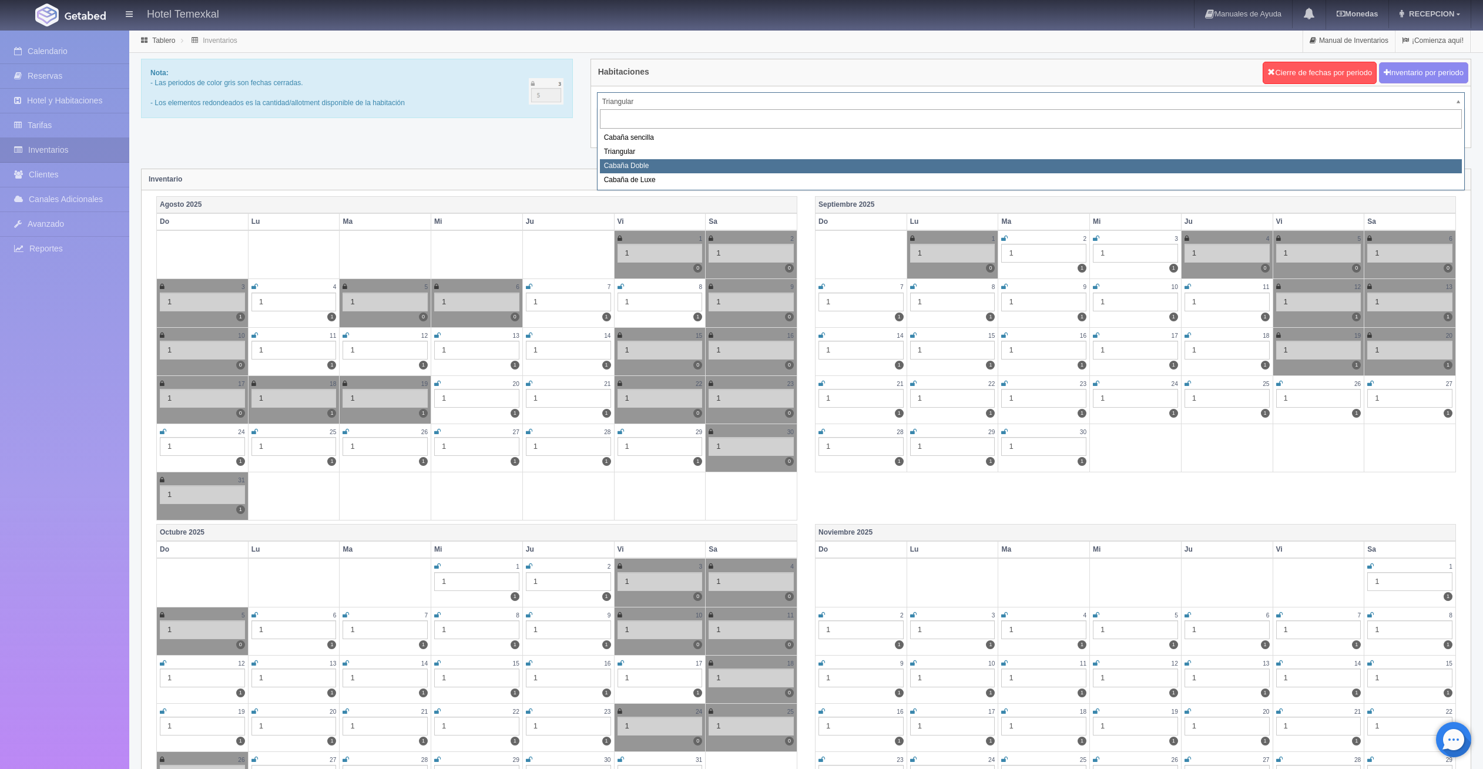
select select "2120"
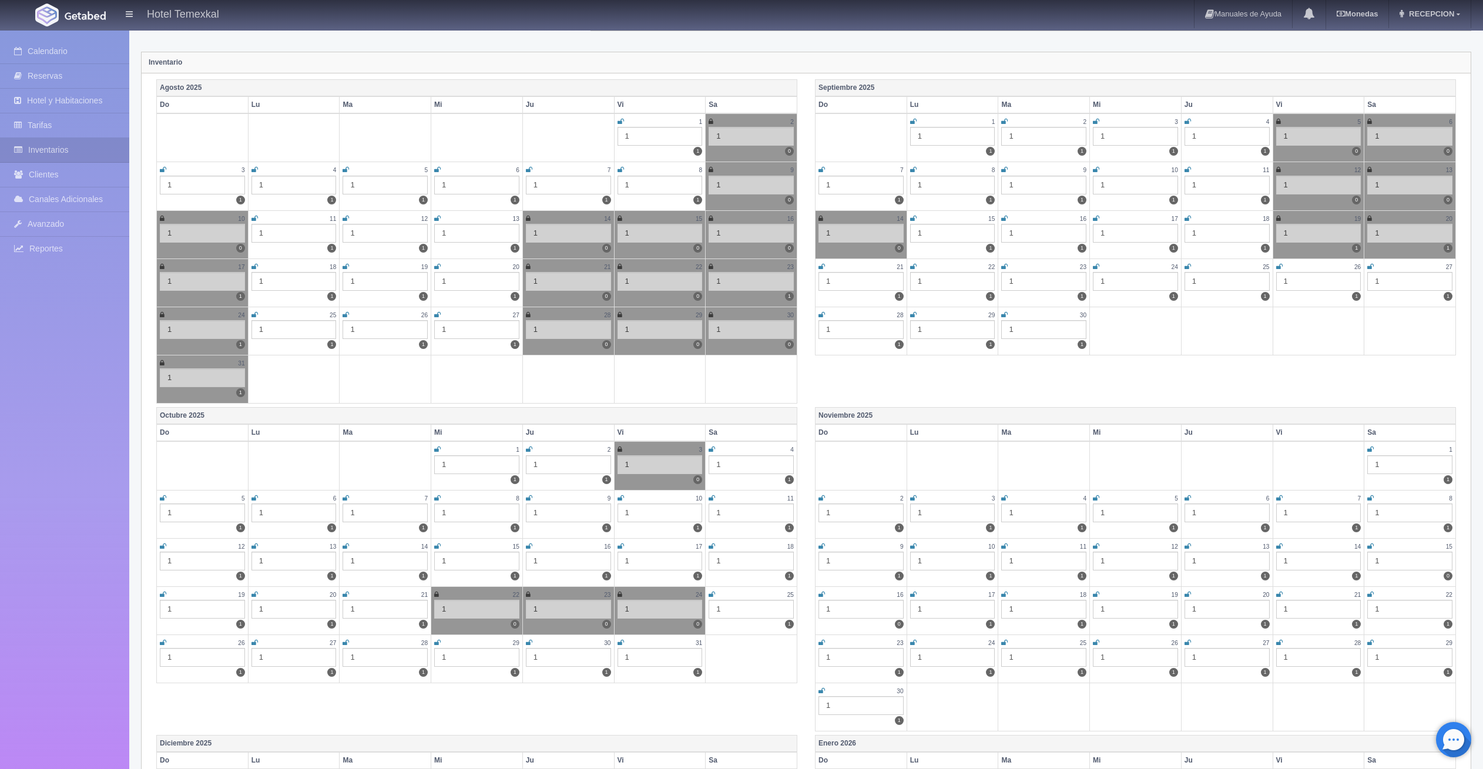
scroll to position [117, 0]
click at [1371, 544] on icon at bounding box center [1370, 545] width 6 height 7
click at [821, 595] on icon at bounding box center [821, 593] width 6 height 7
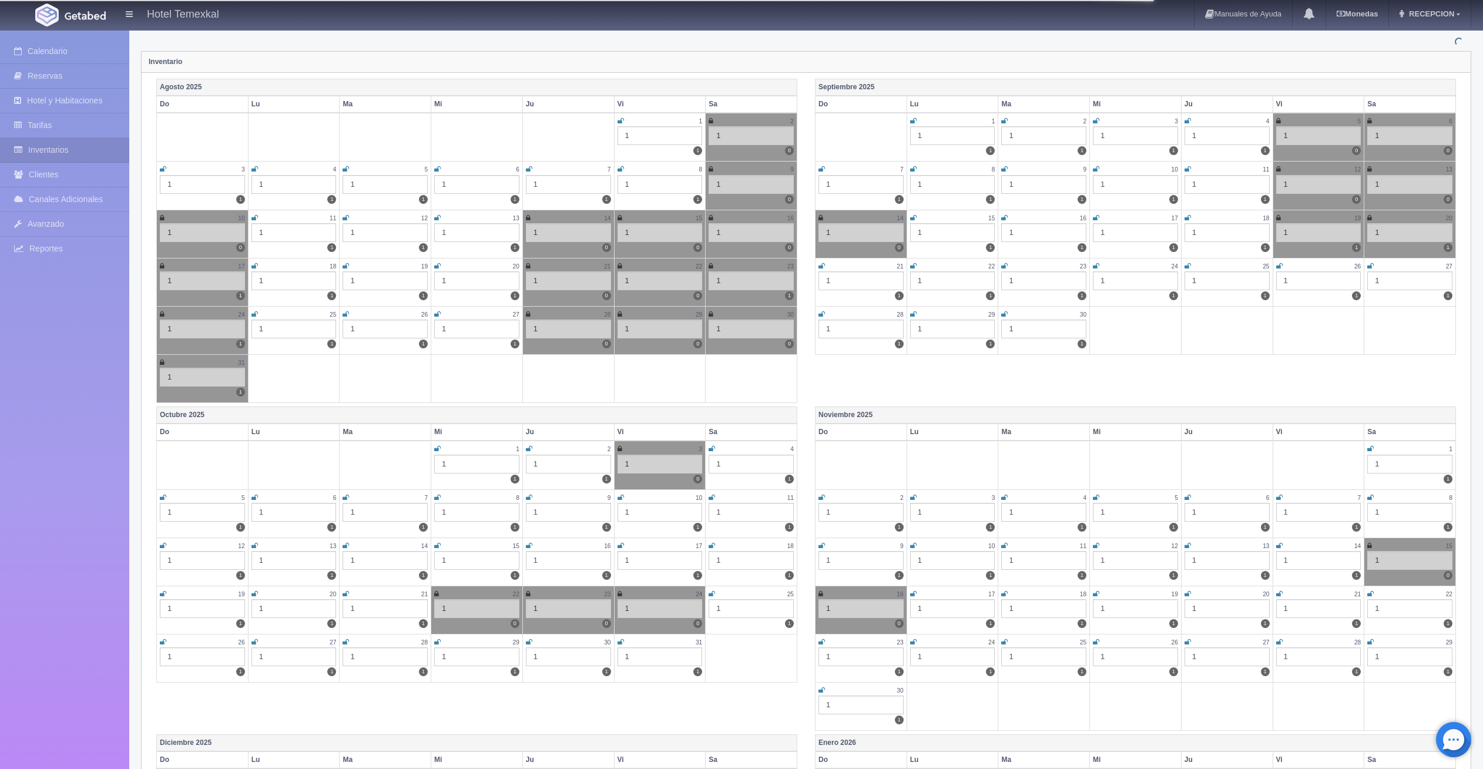
scroll to position [0, 0]
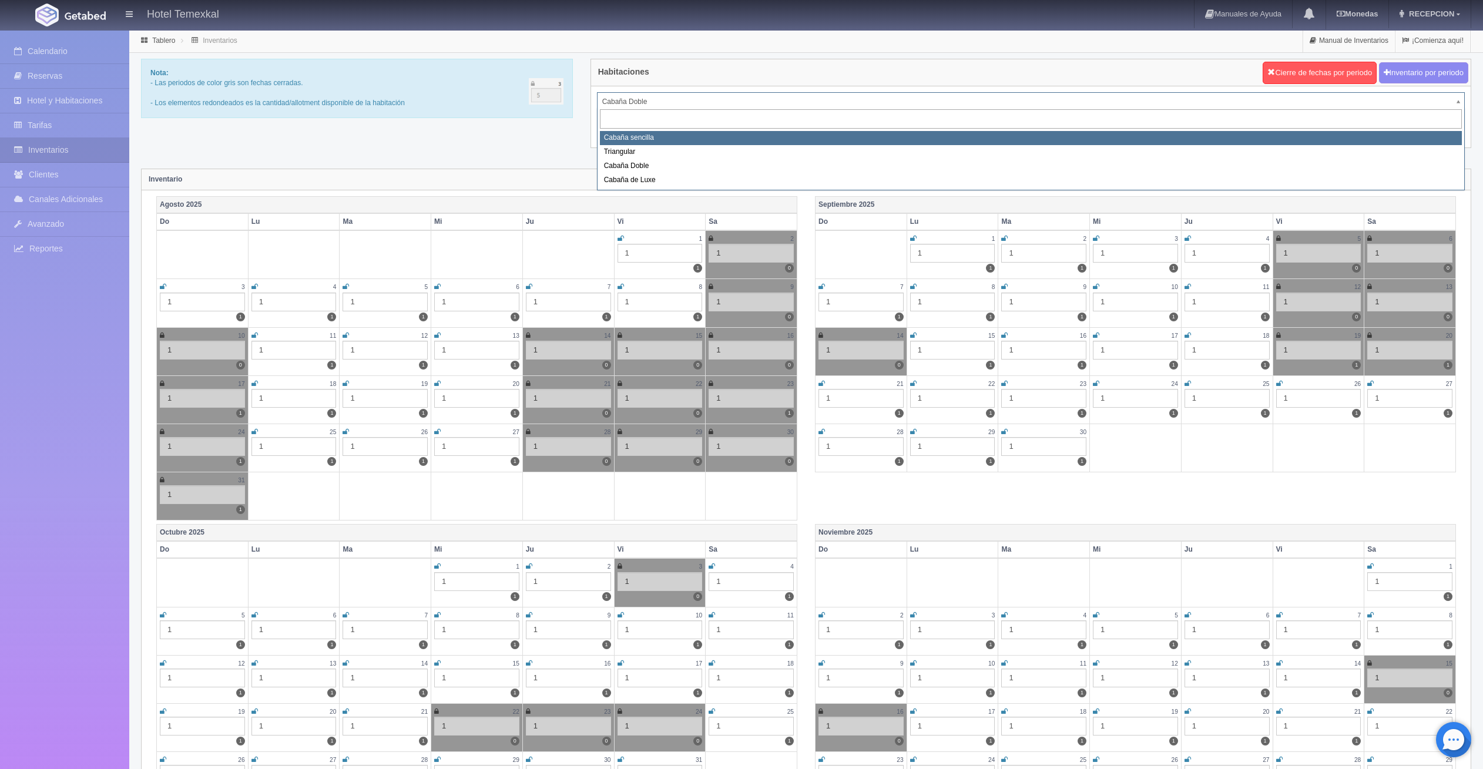
select select "2118"
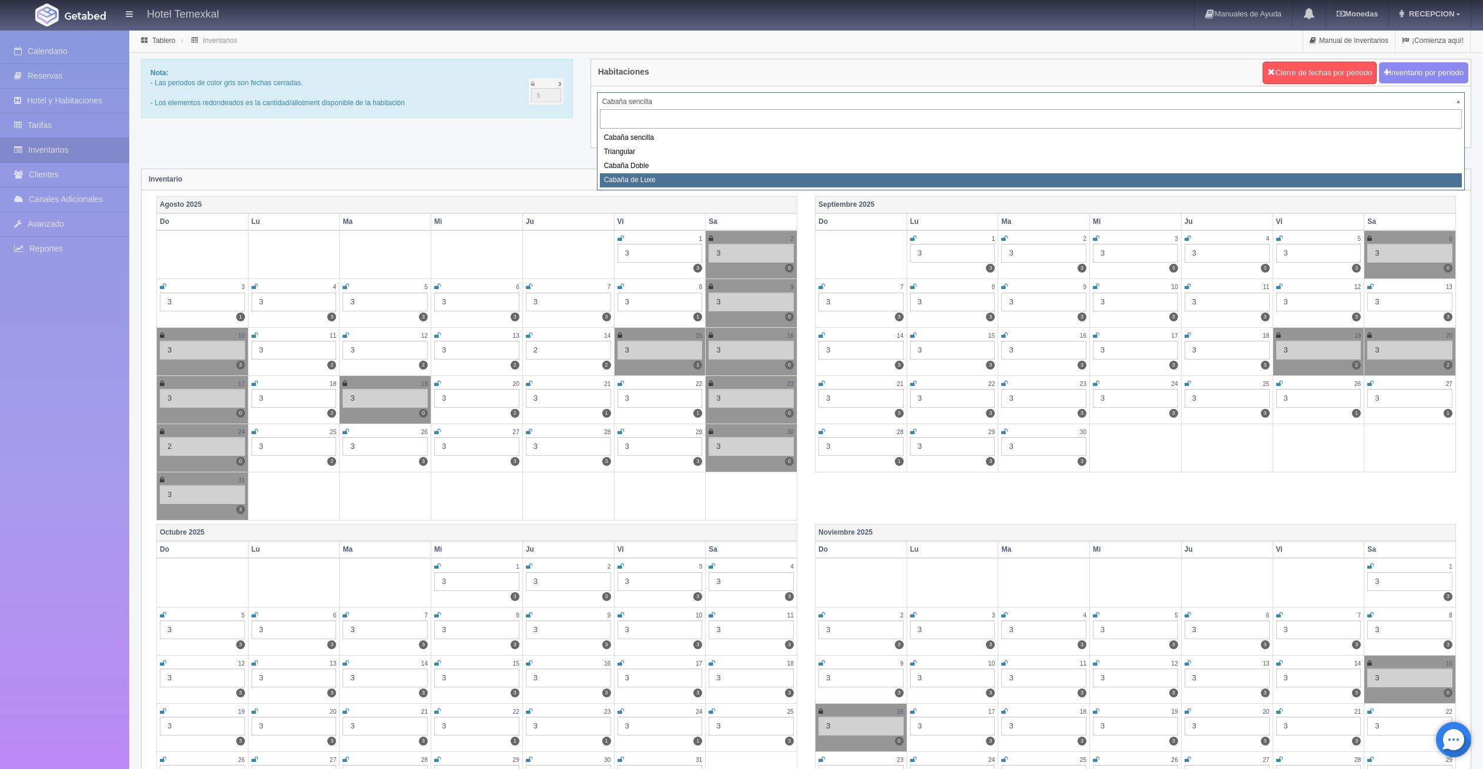
select select "2121"
